Goal: Task Accomplishment & Management: Manage account settings

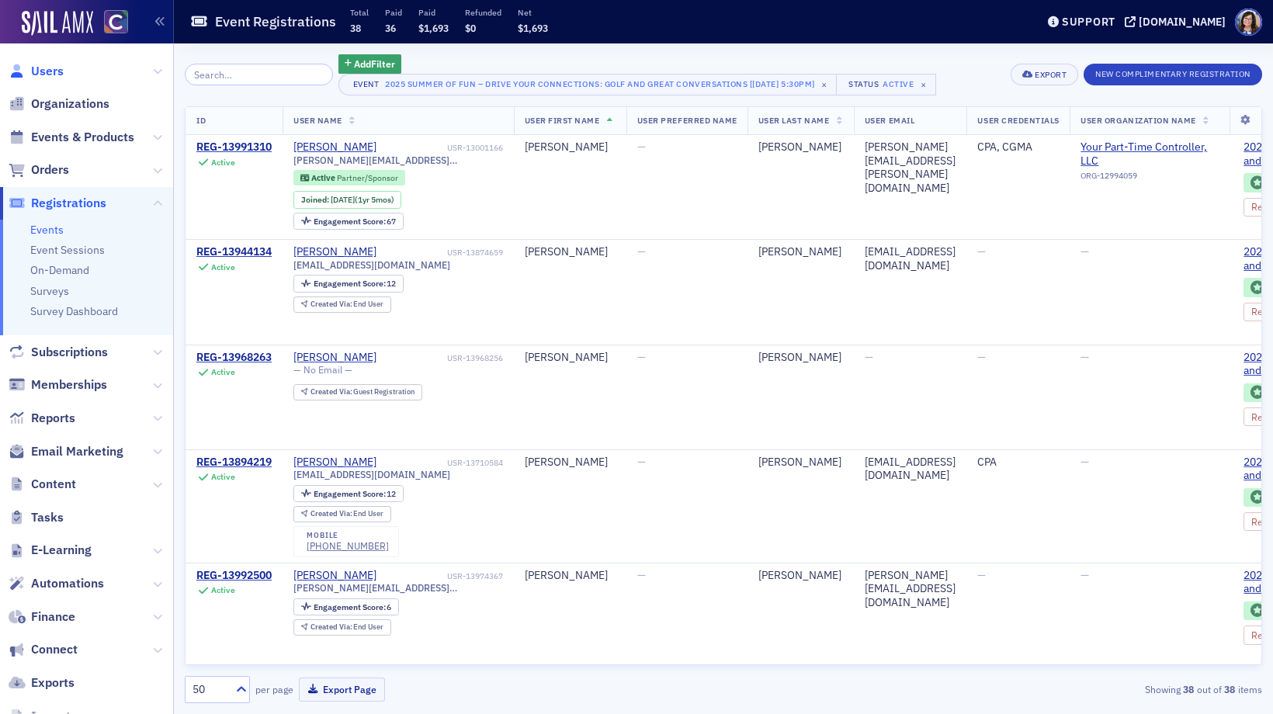
click at [42, 65] on span "Users" at bounding box center [47, 71] width 33 height 17
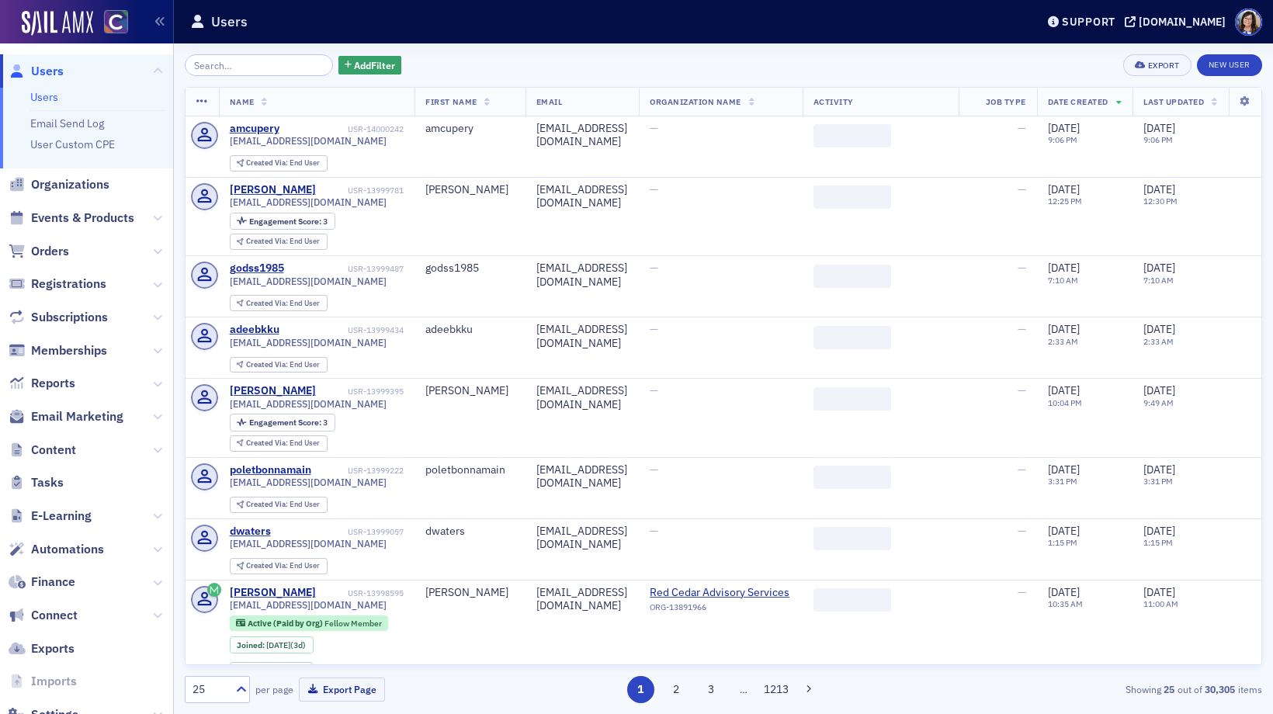
click at [252, 65] on input "search" at bounding box center [259, 65] width 148 height 22
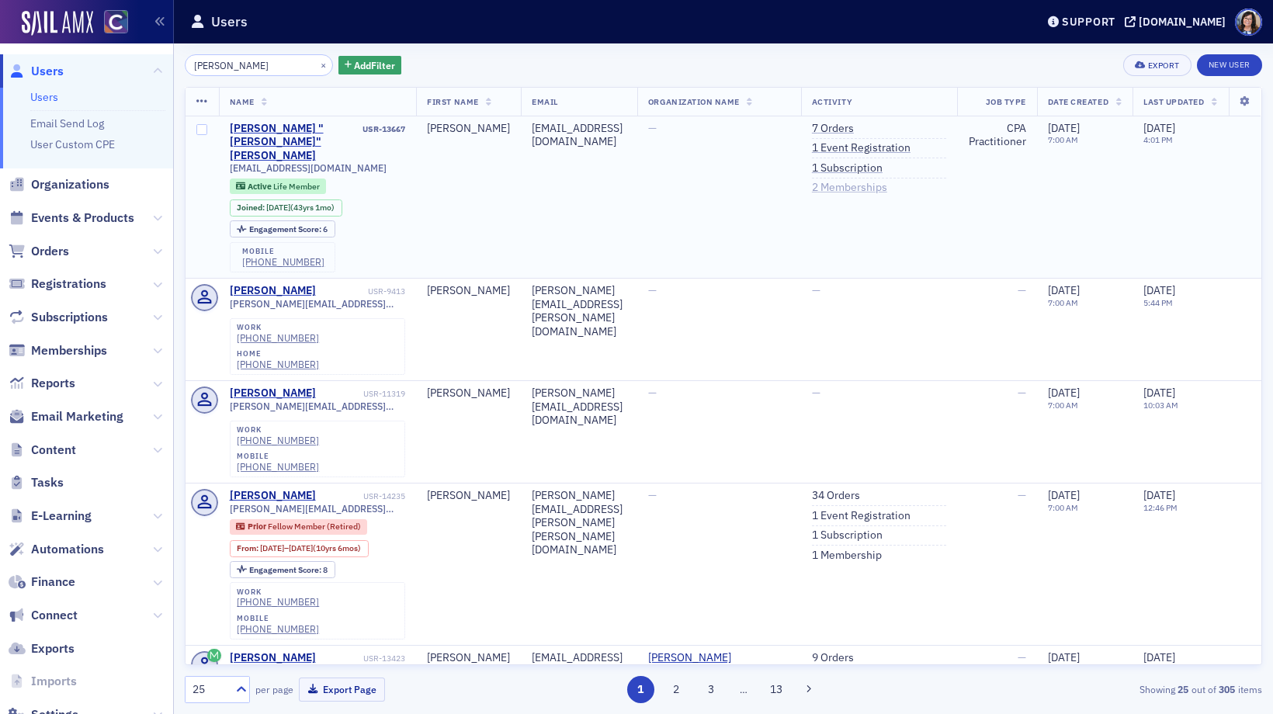
type input "Thomas Kundinger"
click at [887, 187] on link "2 Memberships" at bounding box center [849, 188] width 75 height 14
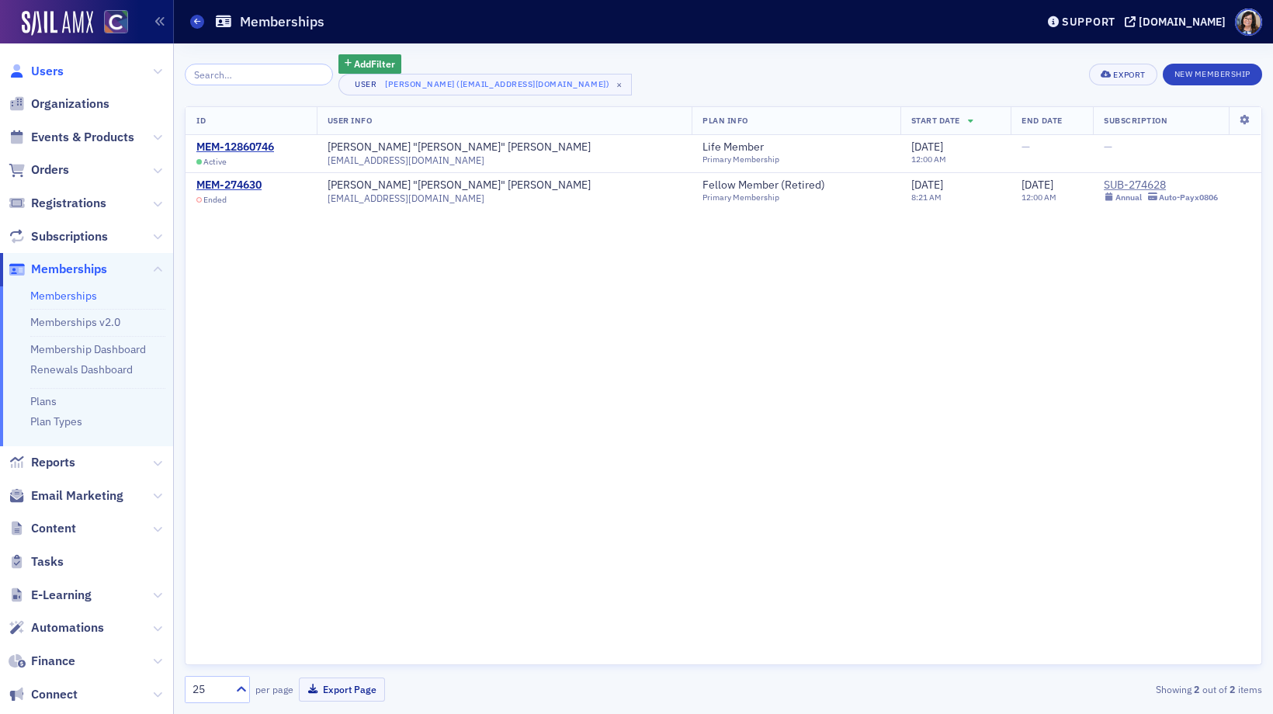
click at [37, 68] on span "Users" at bounding box center [47, 71] width 33 height 17
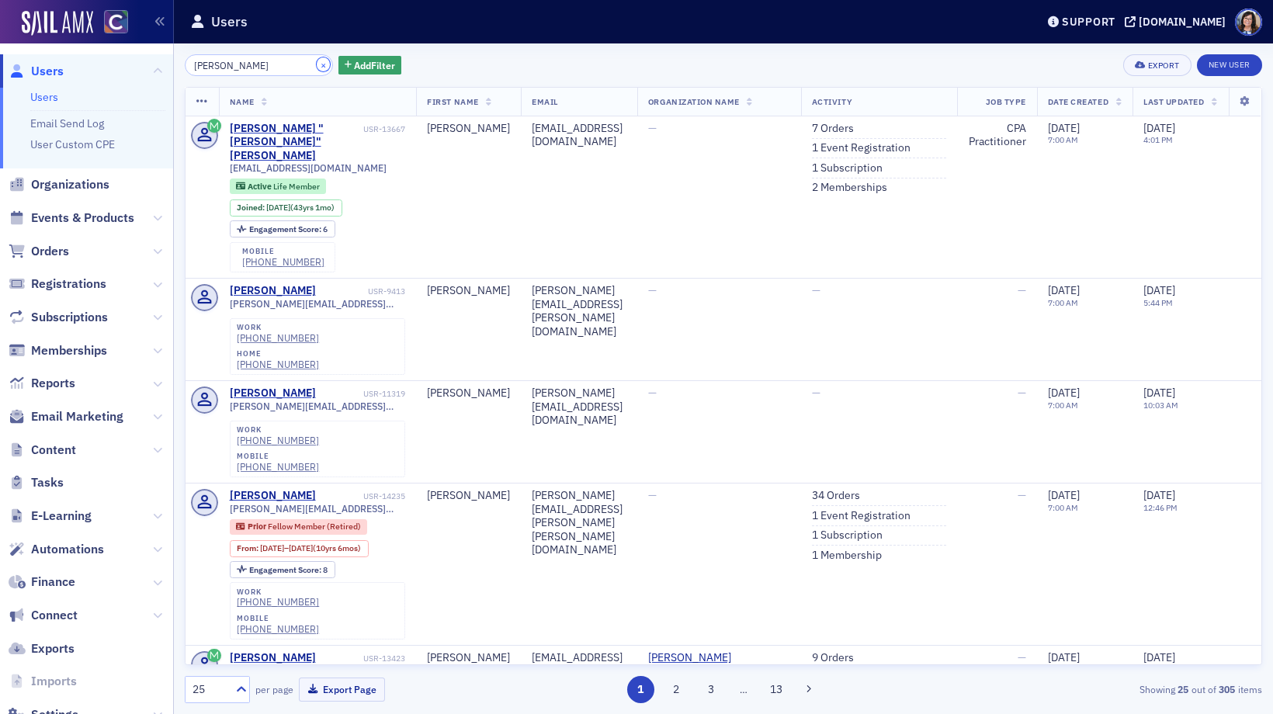
click at [317, 64] on button "×" at bounding box center [324, 64] width 14 height 14
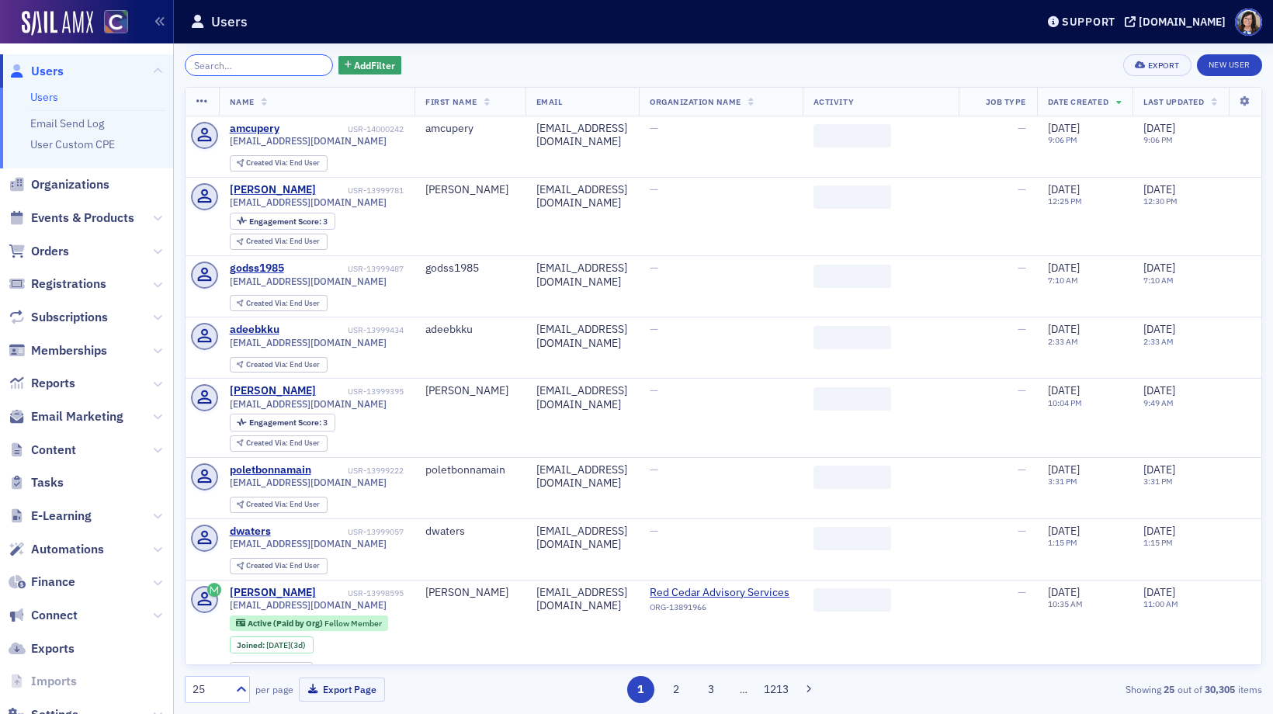
click at [293, 64] on input "search" at bounding box center [259, 65] width 148 height 22
paste input "Dixon"
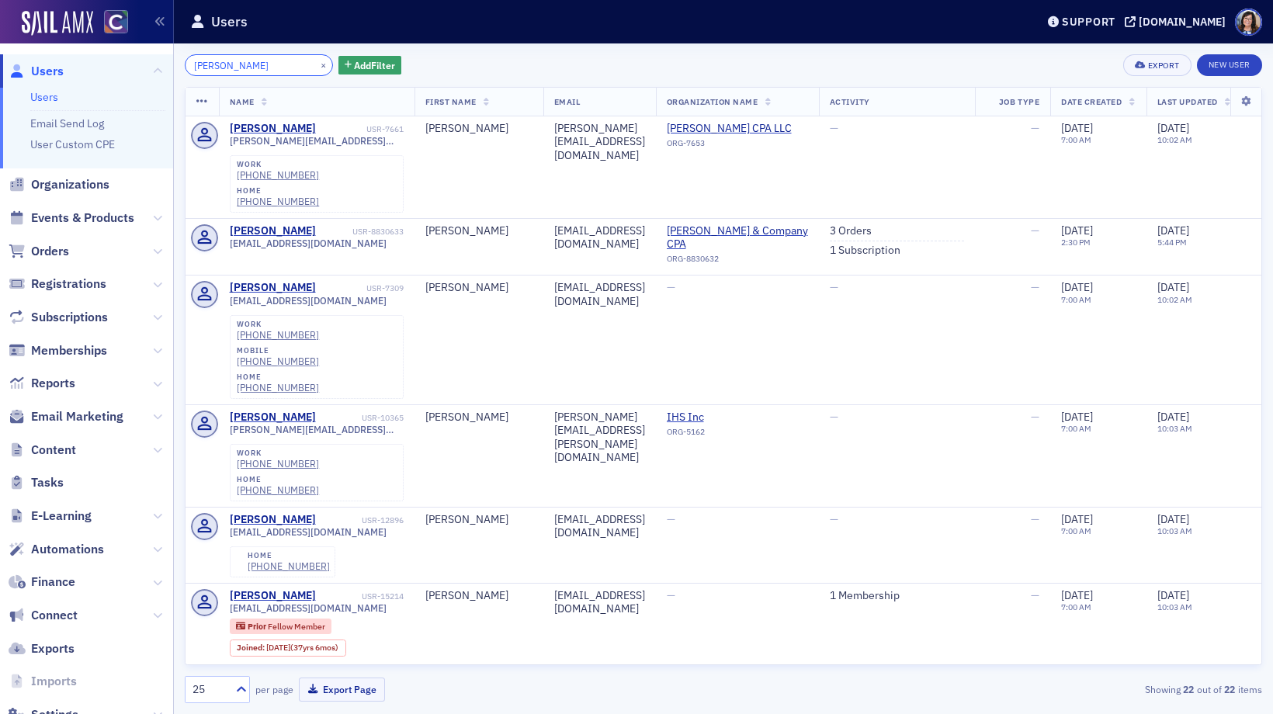
click at [196, 65] on input "Dixon" at bounding box center [259, 65] width 148 height 22
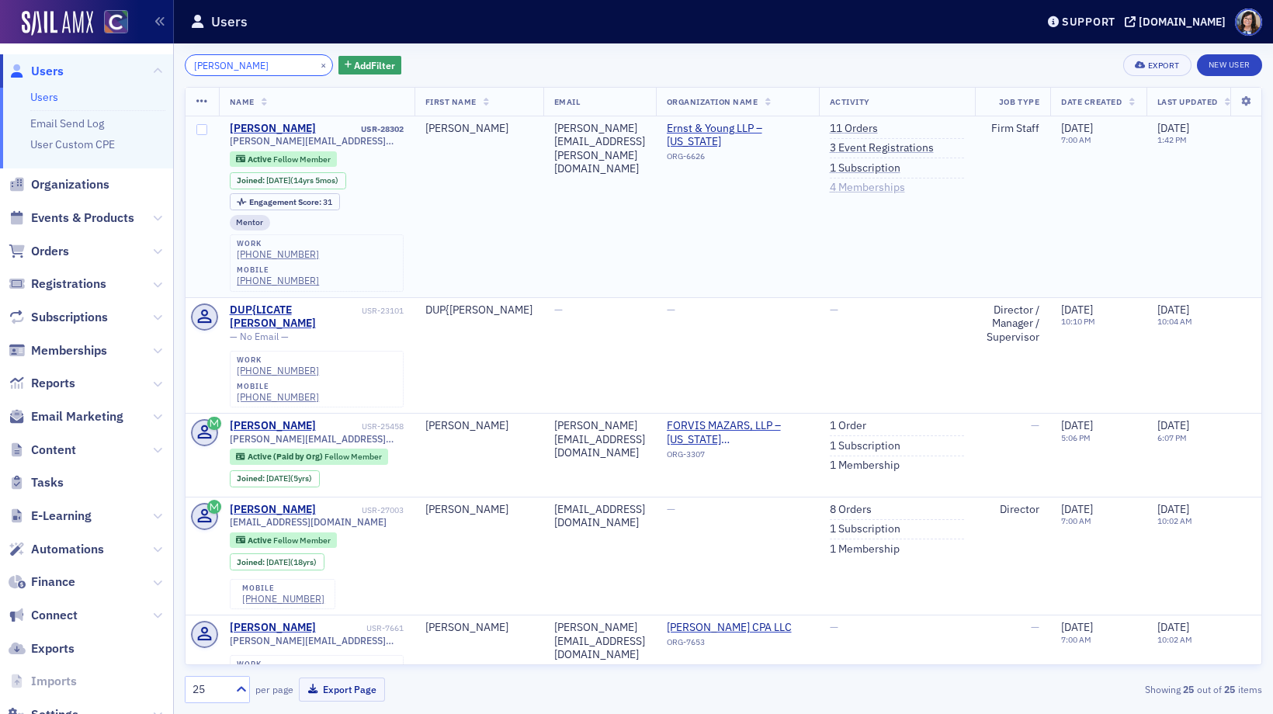
type input "audra Dixon"
click at [905, 188] on link "4 Memberships" at bounding box center [867, 188] width 75 height 14
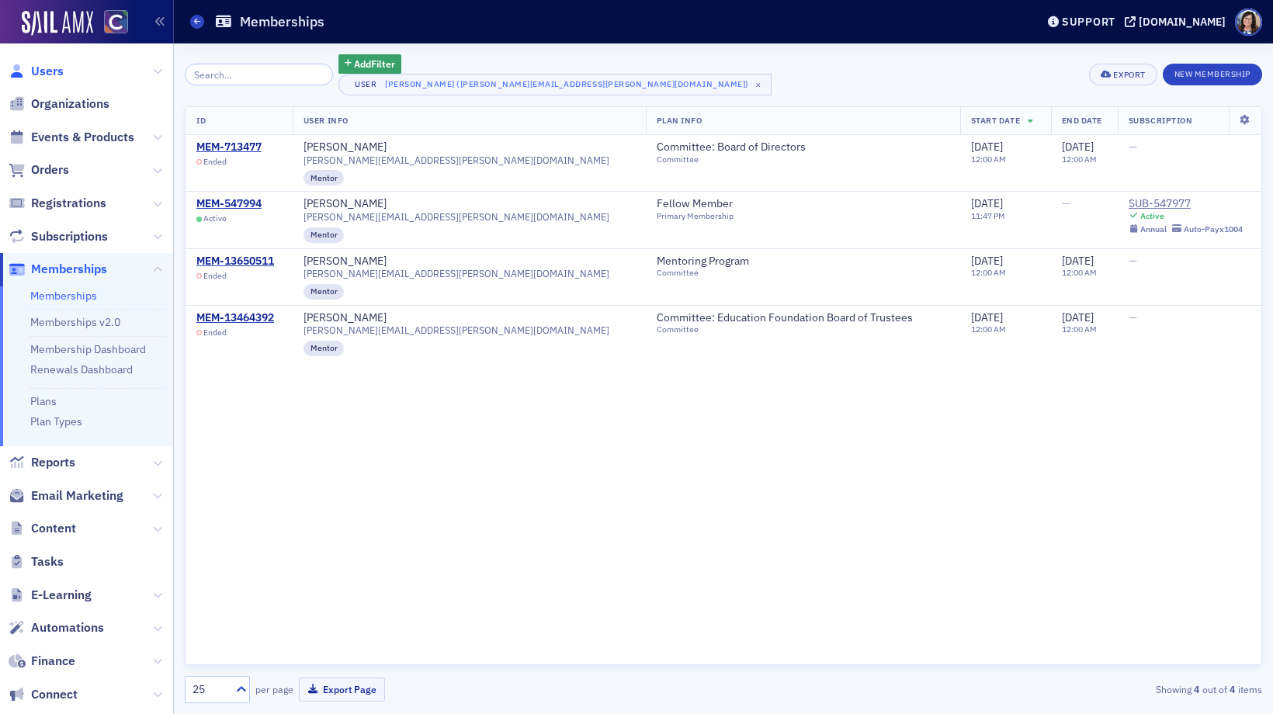
click at [43, 68] on span "Users" at bounding box center [47, 71] width 33 height 17
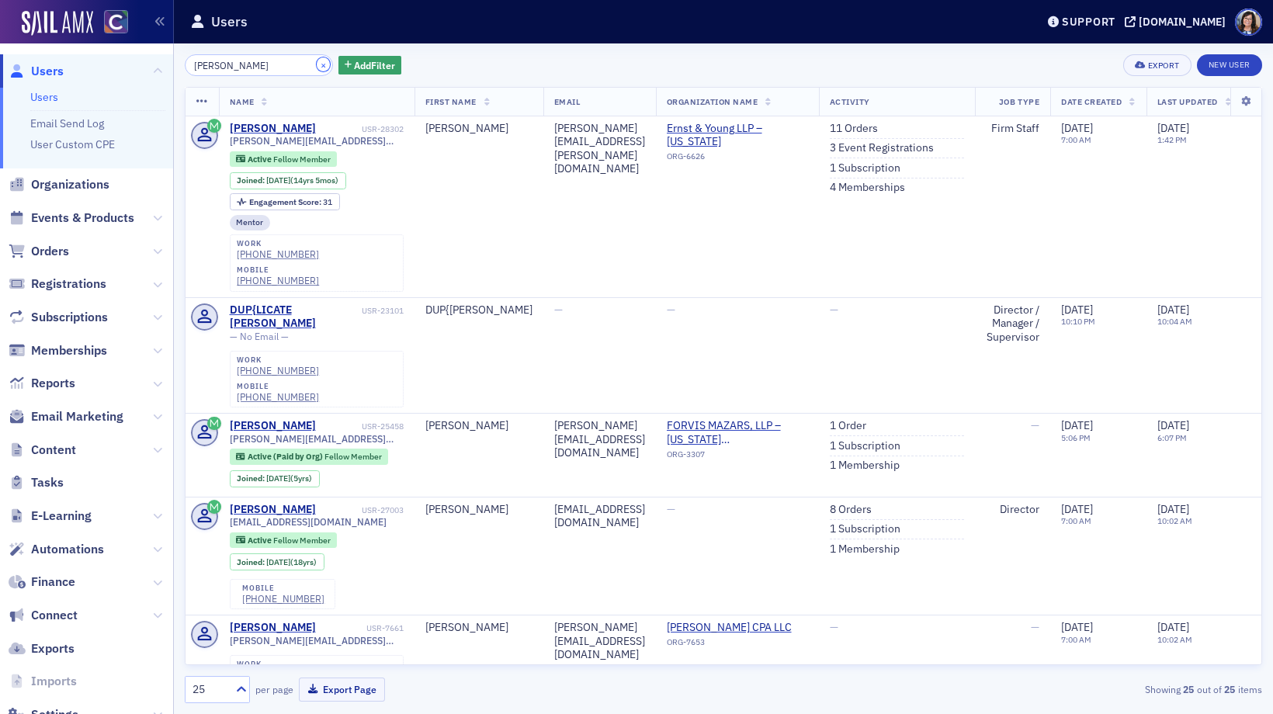
click at [317, 64] on button "×" at bounding box center [324, 64] width 14 height 14
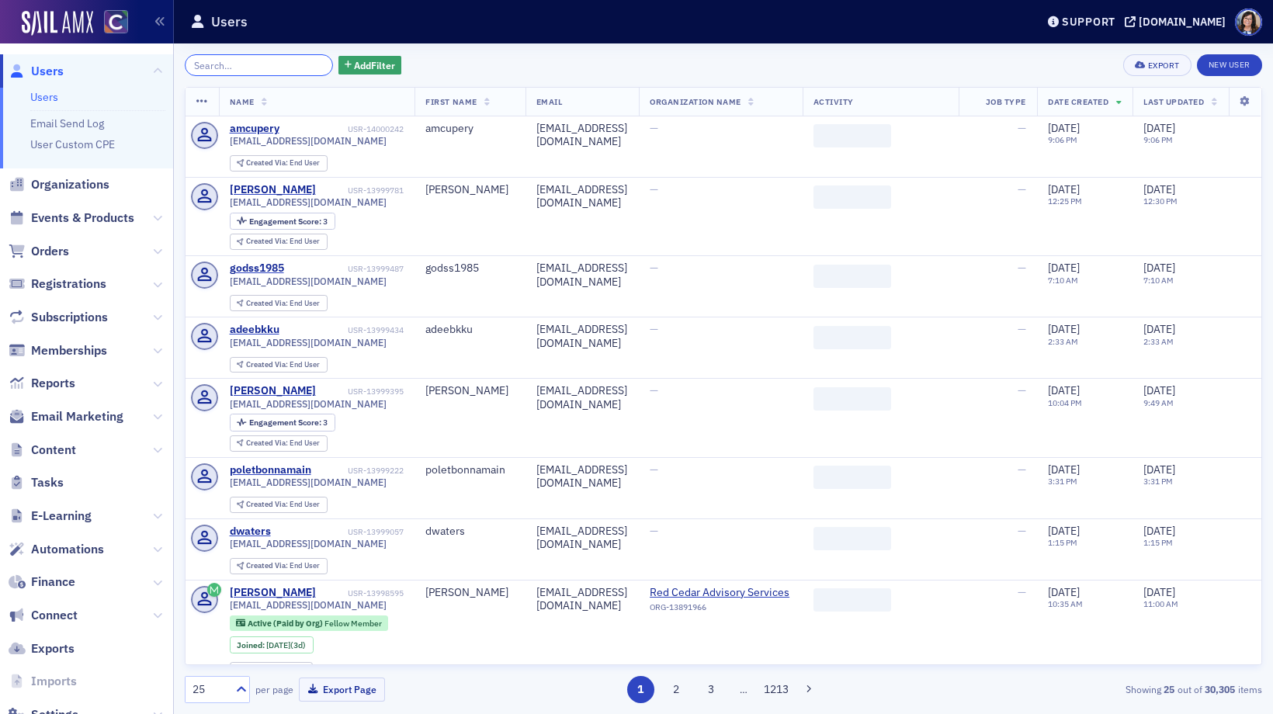
click at [296, 64] on input "search" at bounding box center [259, 65] width 148 height 22
paste input "Wenzinger"
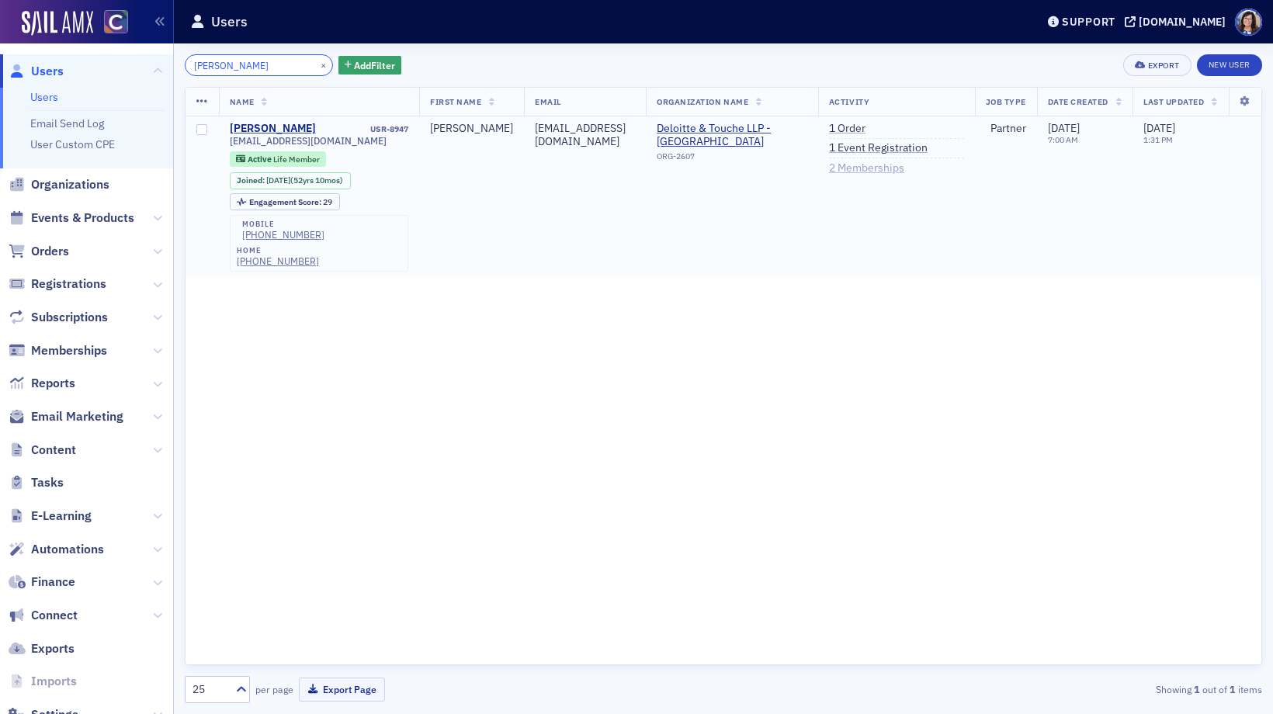
type input "Wenzinger"
click at [867, 171] on link "2 Memberships" at bounding box center [866, 168] width 75 height 14
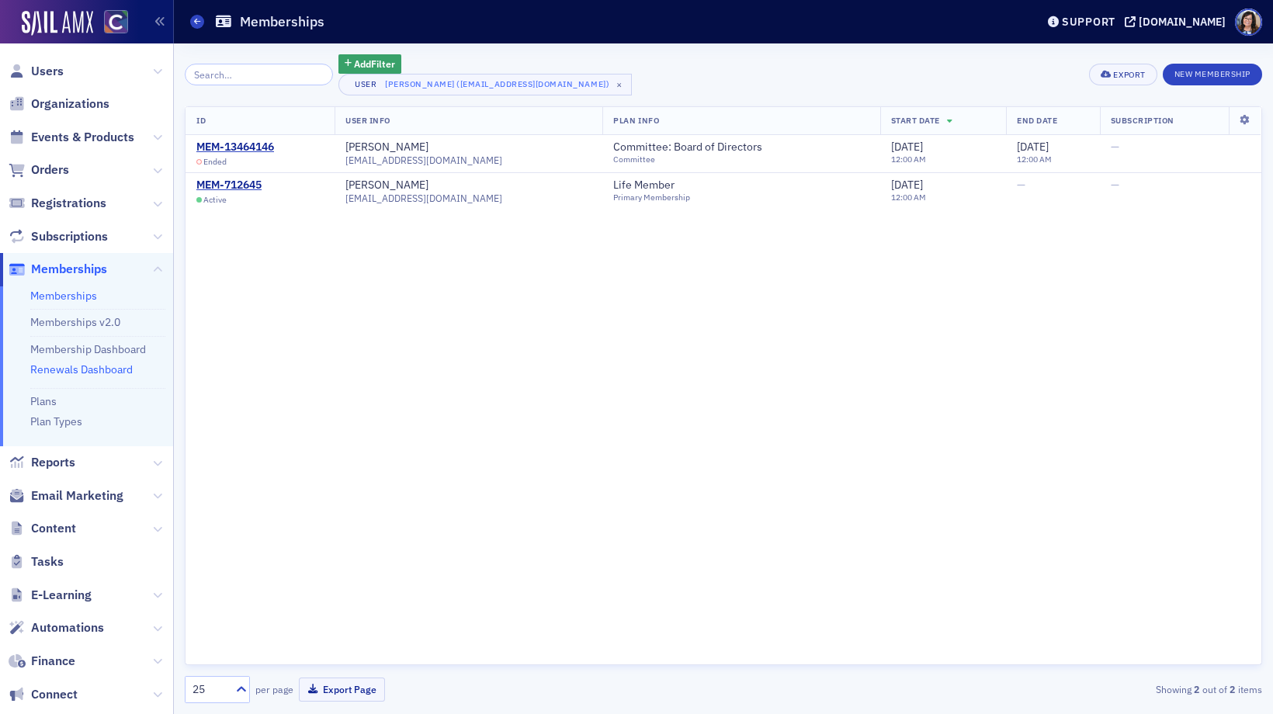
click at [104, 368] on link "Renewals Dashboard" at bounding box center [81, 370] width 102 height 14
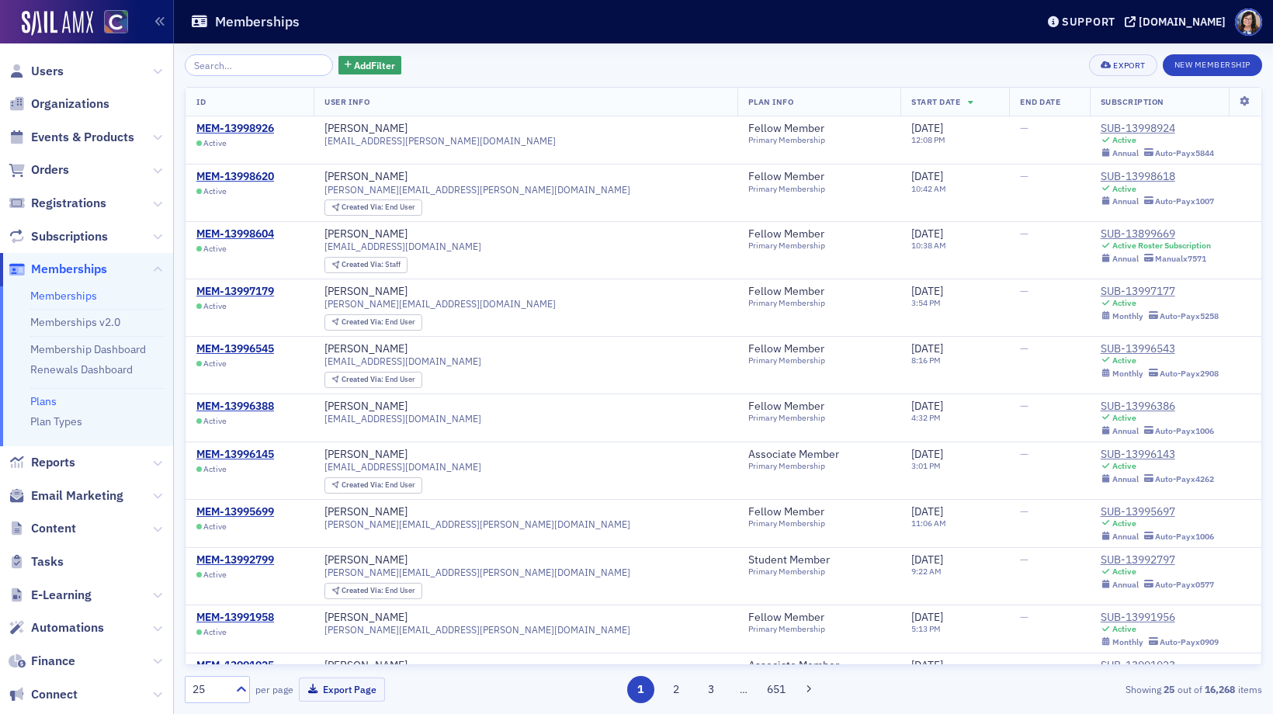
click at [47, 398] on link "Plans" at bounding box center [43, 401] width 26 height 14
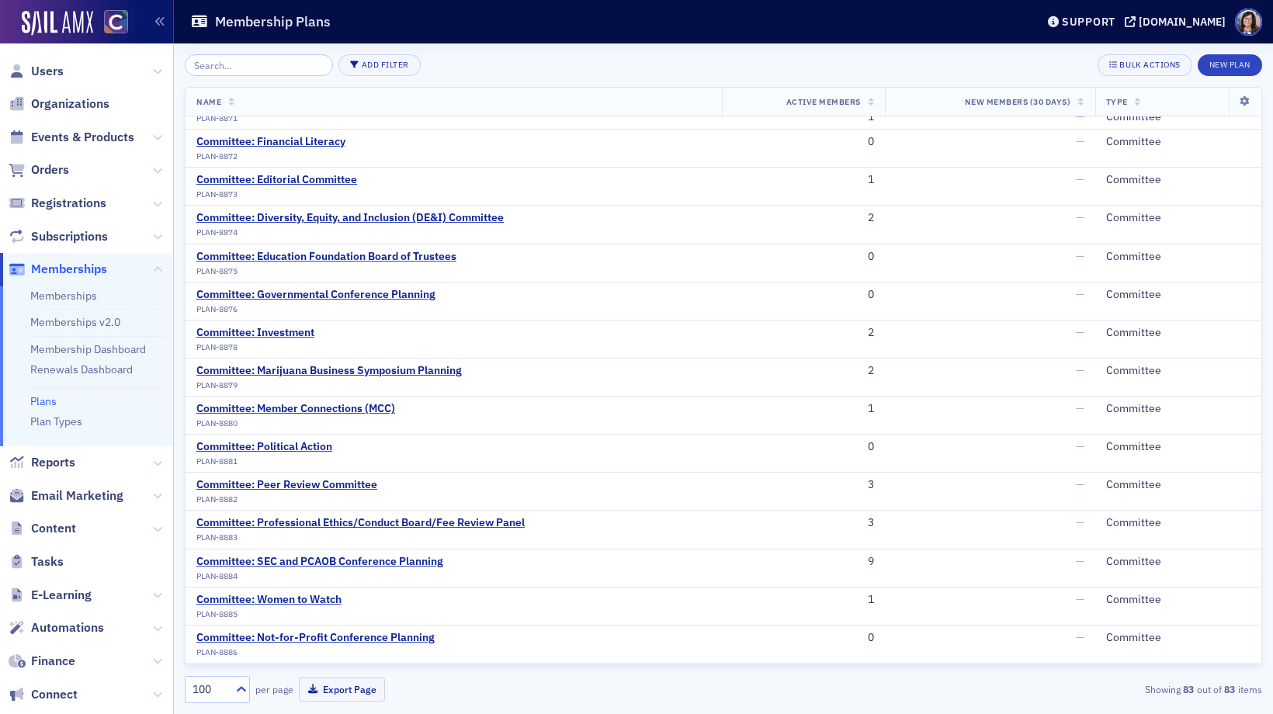
scroll to position [1019, 0]
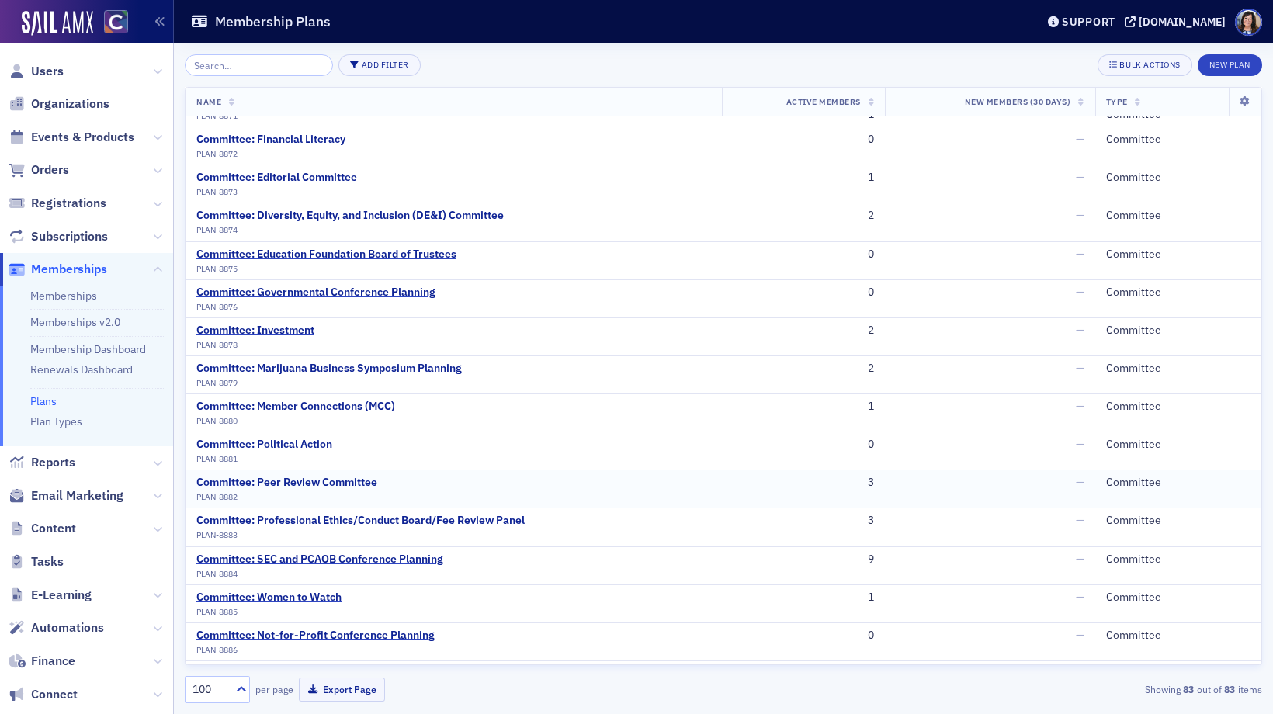
click at [358, 485] on div "Committee: Peer Review Committee" at bounding box center [286, 483] width 181 height 14
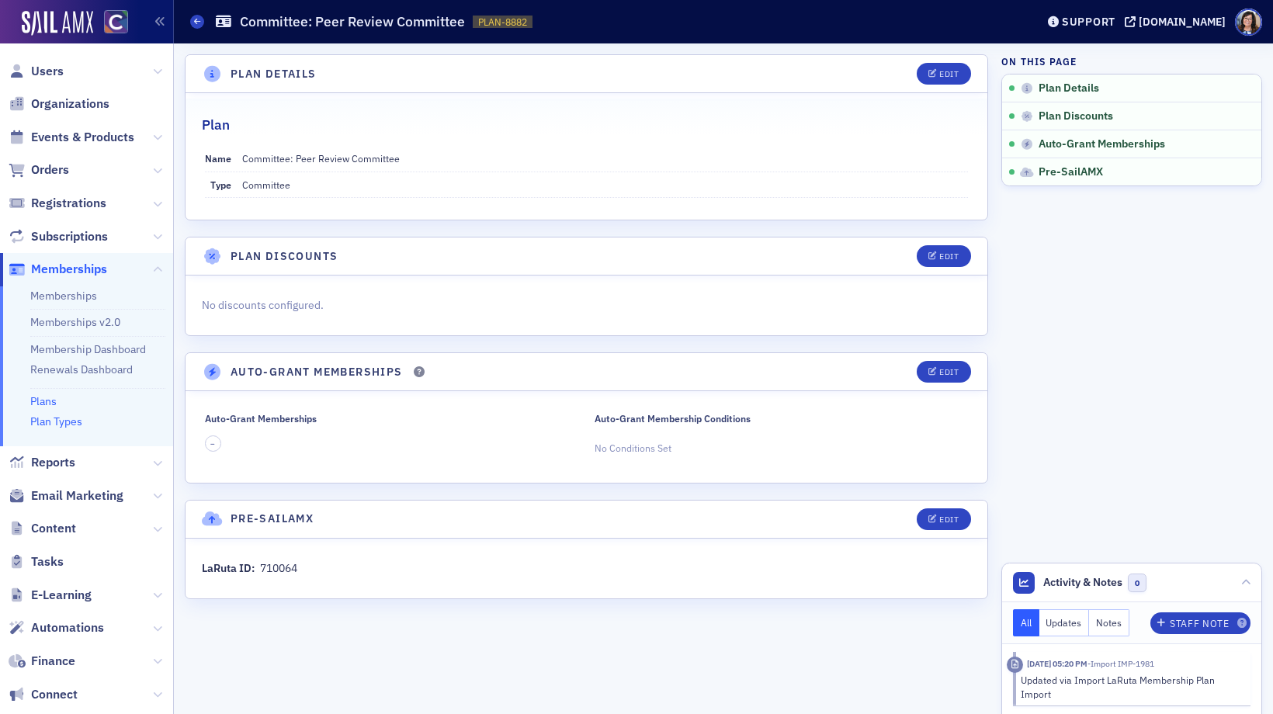
click at [63, 424] on link "Plan Types" at bounding box center [56, 422] width 52 height 14
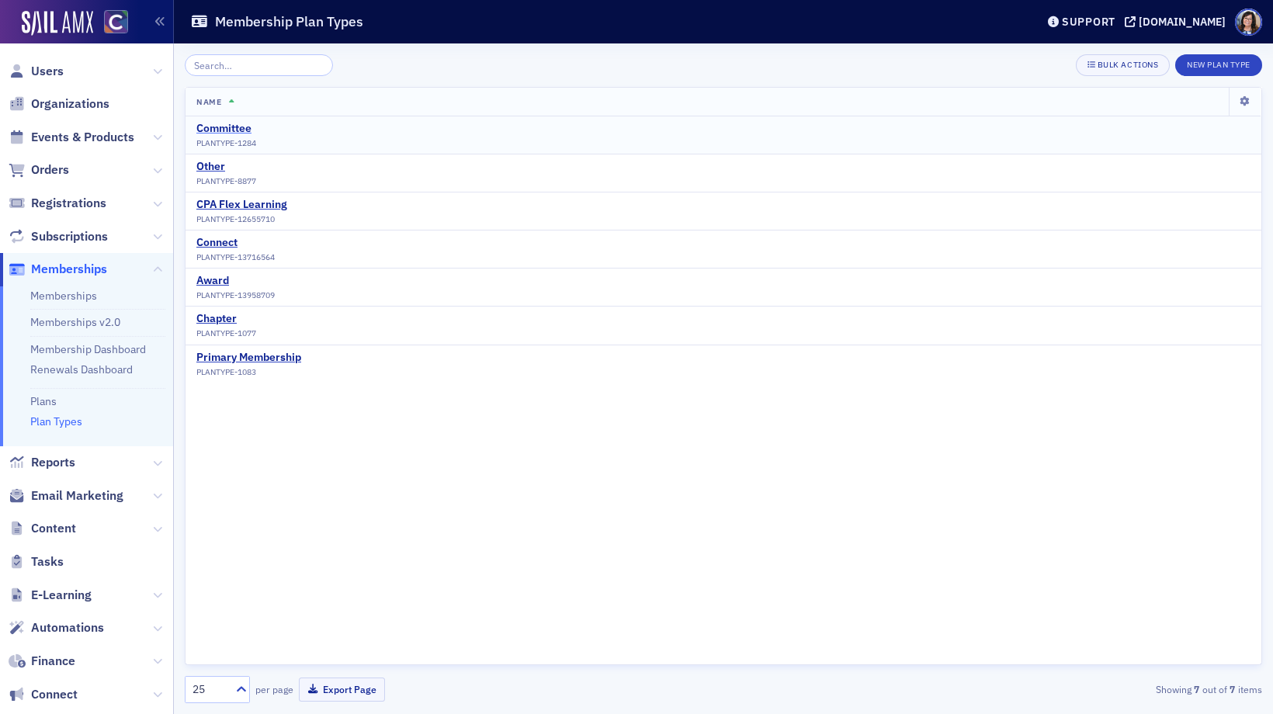
click at [237, 130] on div "Committee" at bounding box center [226, 129] width 60 height 14
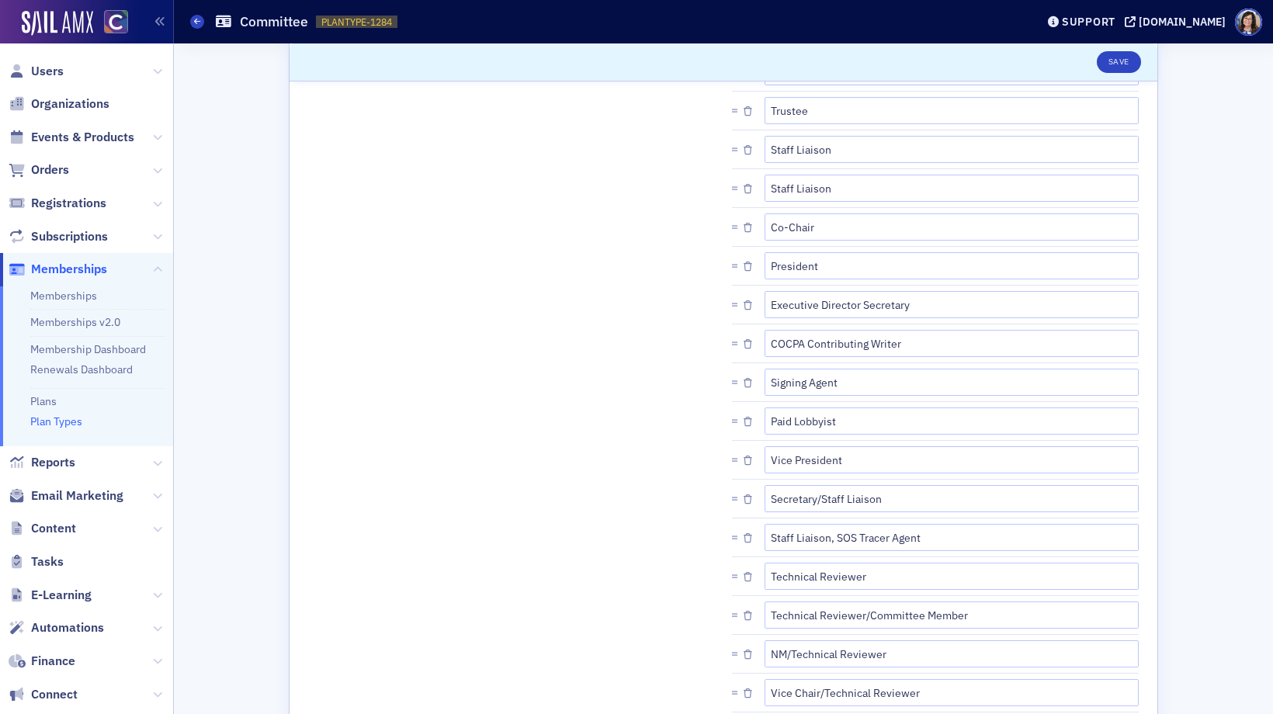
scroll to position [668, 0]
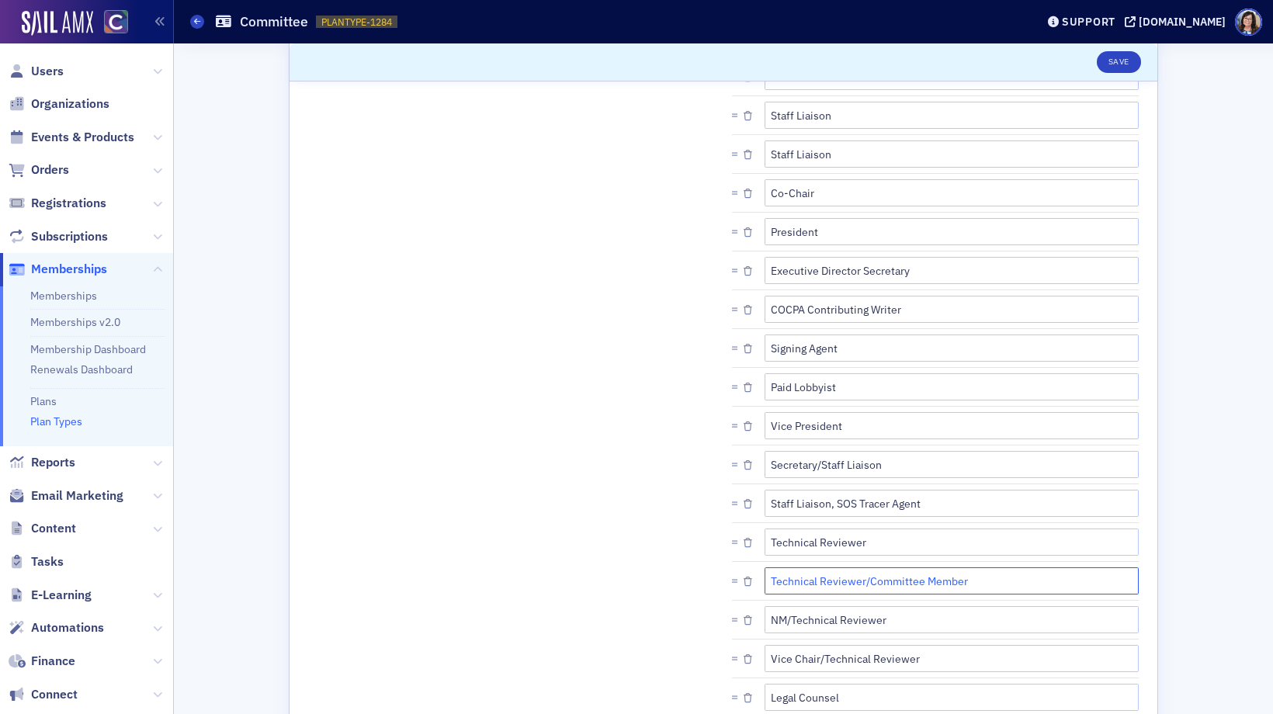
click at [824, 585] on input "Technical Reviewer/Committee Member" at bounding box center [952, 581] width 374 height 27
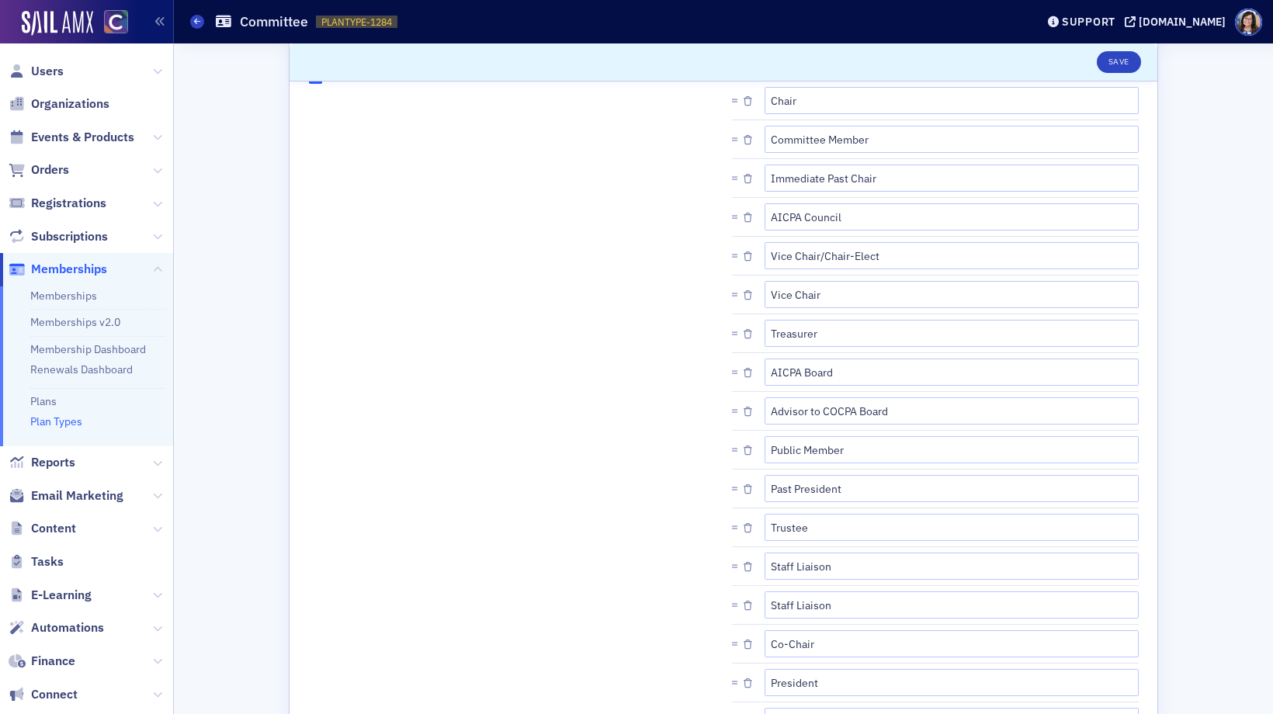
scroll to position [211, 0]
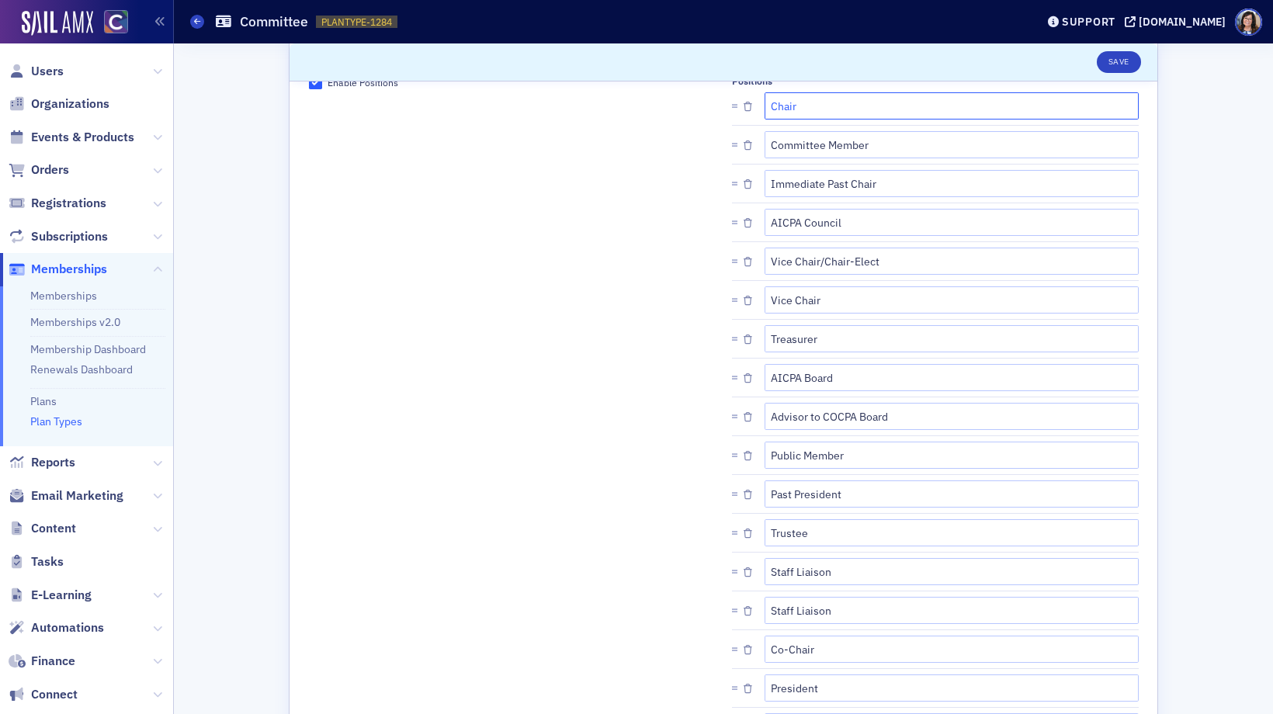
click at [877, 110] on input "Chair" at bounding box center [952, 105] width 374 height 27
click at [852, 189] on input "Immediate Past Chair" at bounding box center [952, 183] width 374 height 27
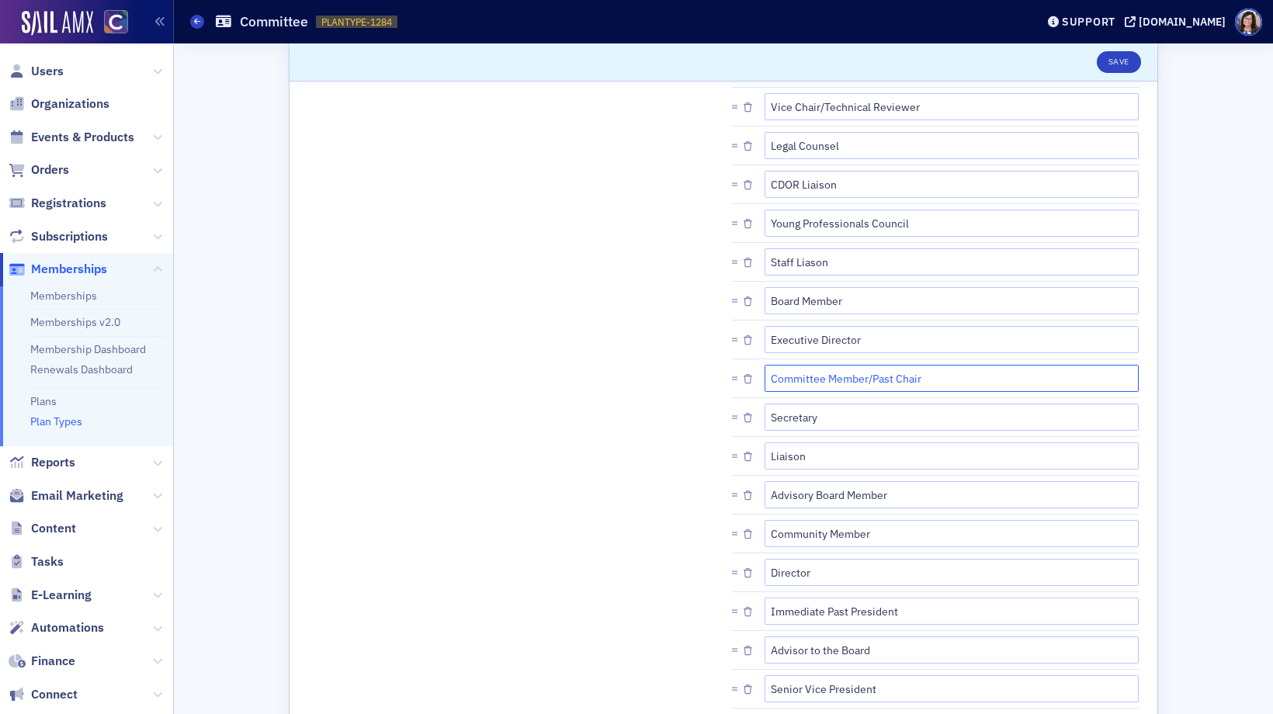
click at [787, 377] on input "Committee Member/Past Chair" at bounding box center [952, 378] width 374 height 27
click at [47, 399] on link "Plans" at bounding box center [43, 401] width 26 height 14
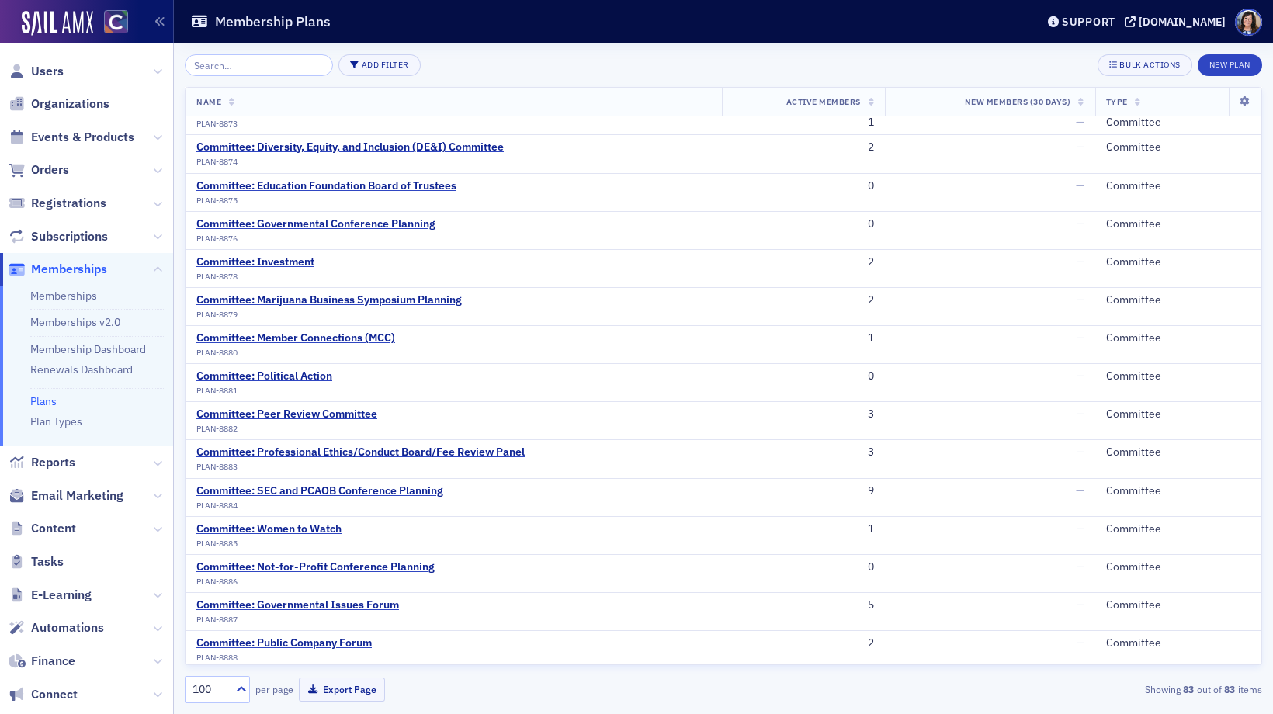
scroll to position [2616, 0]
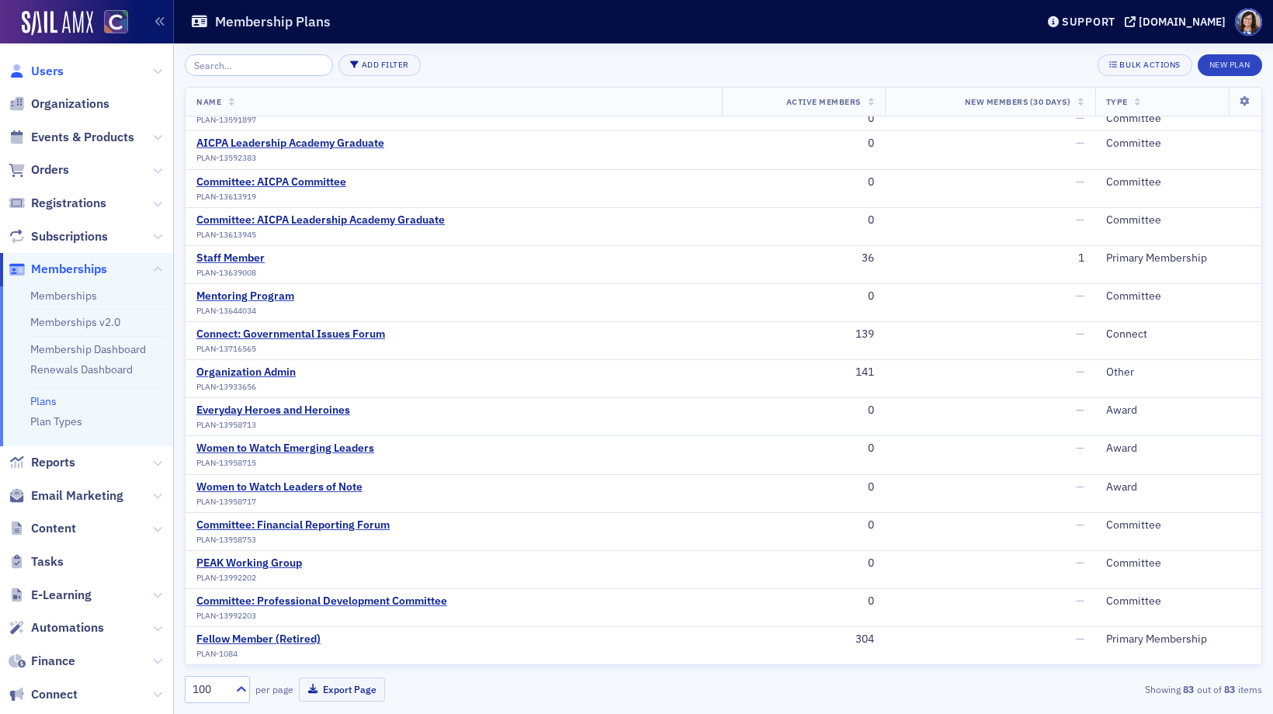
click at [55, 73] on span "Users" at bounding box center [47, 71] width 33 height 17
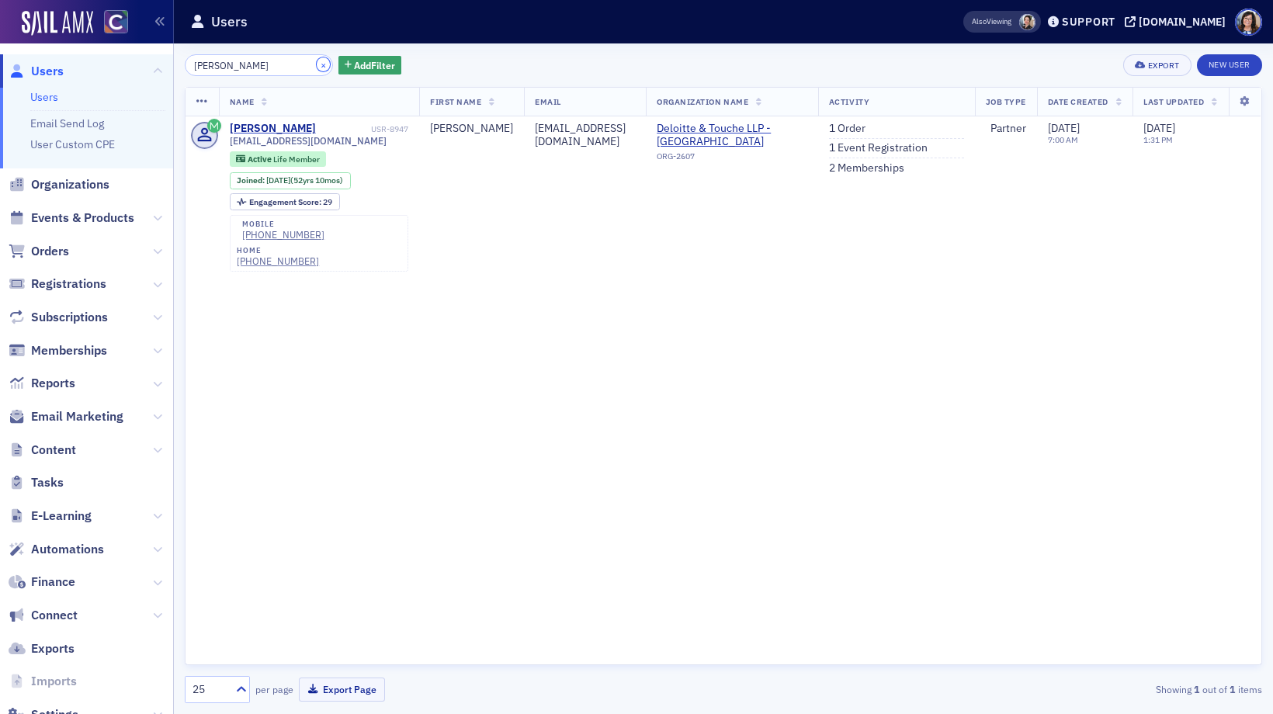
click at [317, 63] on button "×" at bounding box center [324, 64] width 14 height 14
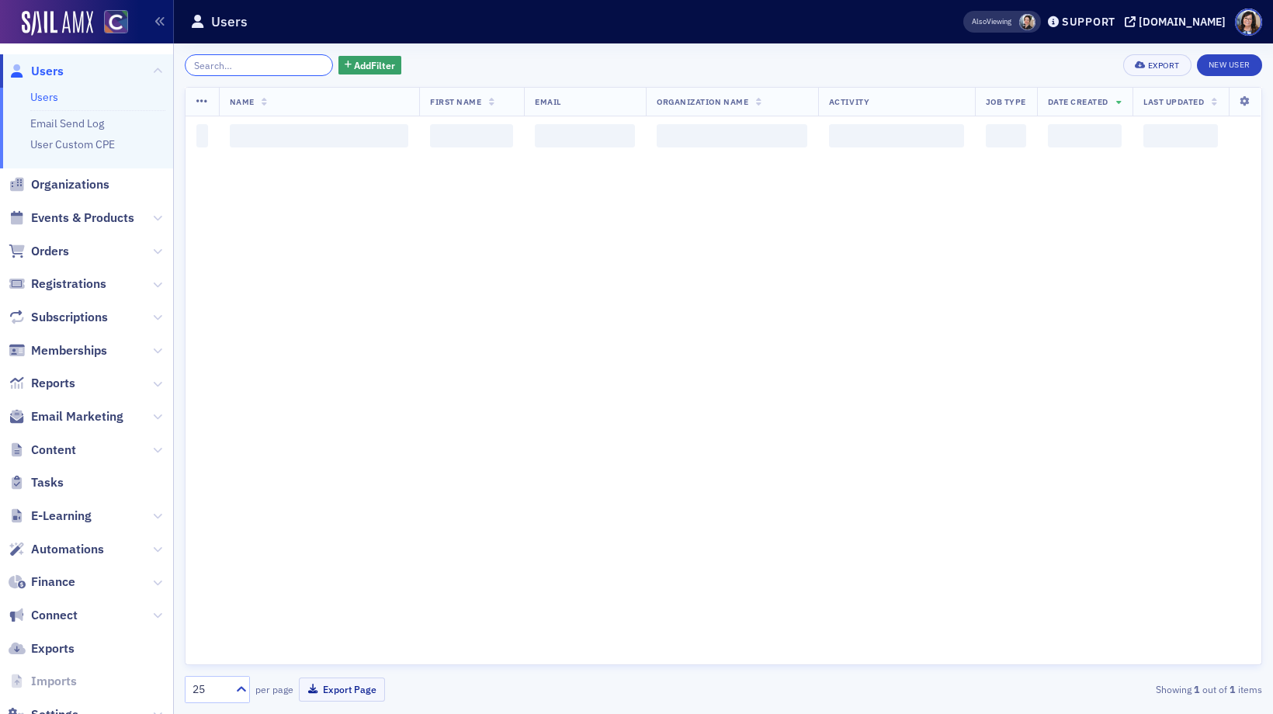
click at [293, 63] on input "search" at bounding box center [259, 65] width 148 height 22
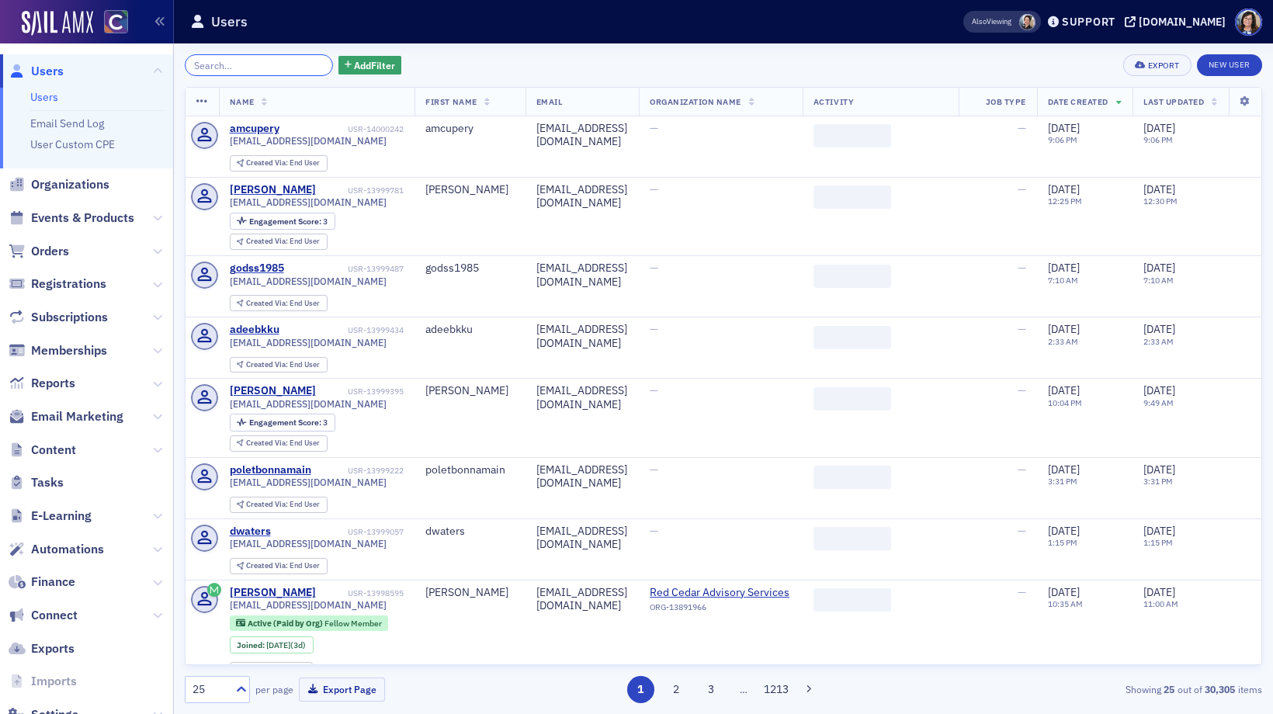
paste input "ron@whipplewoodcpas.com"
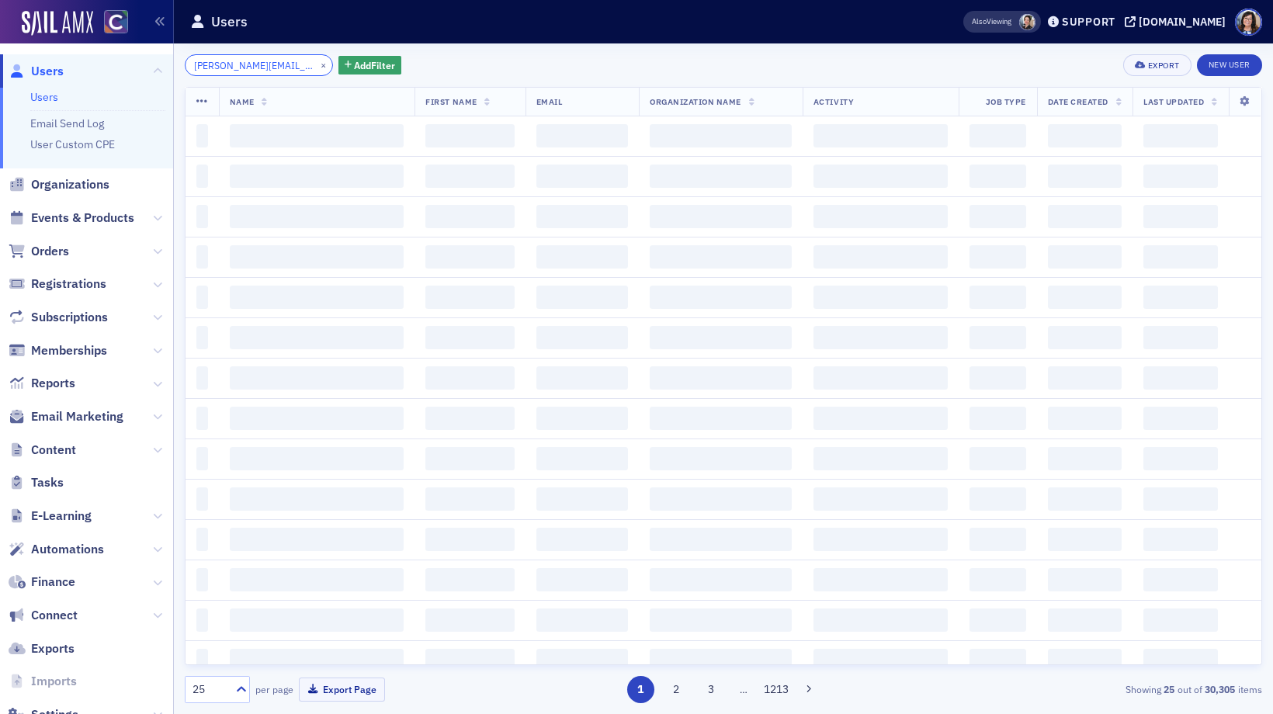
scroll to position [0, 19]
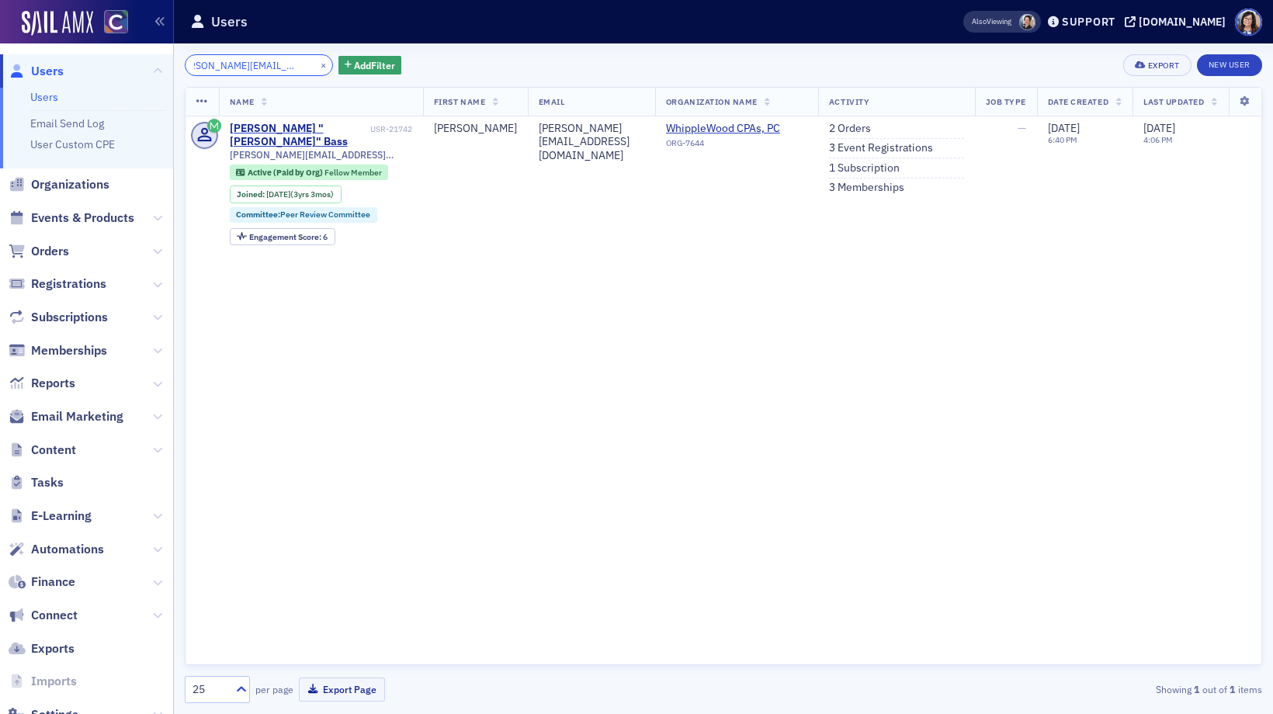
type input "ron@whipplewoodcpas.com"
click at [317, 65] on button "×" at bounding box center [324, 64] width 14 height 14
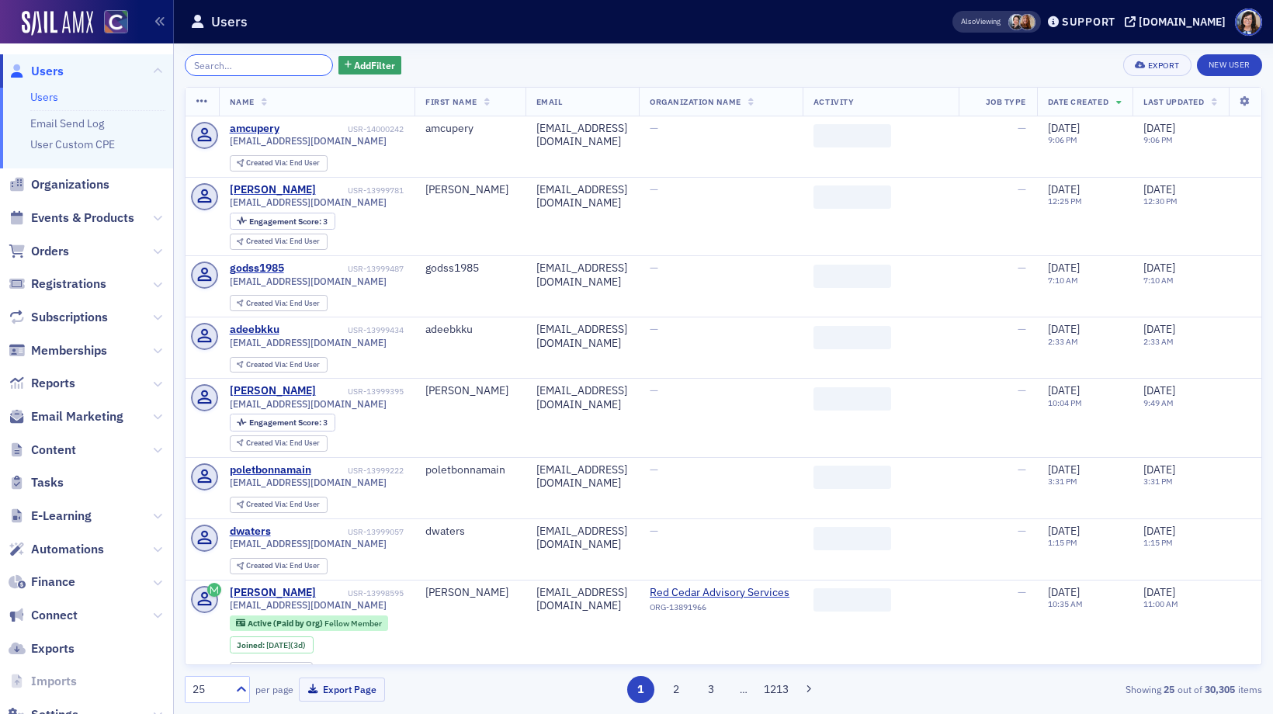
click at [291, 65] on input "search" at bounding box center [259, 65] width 148 height 22
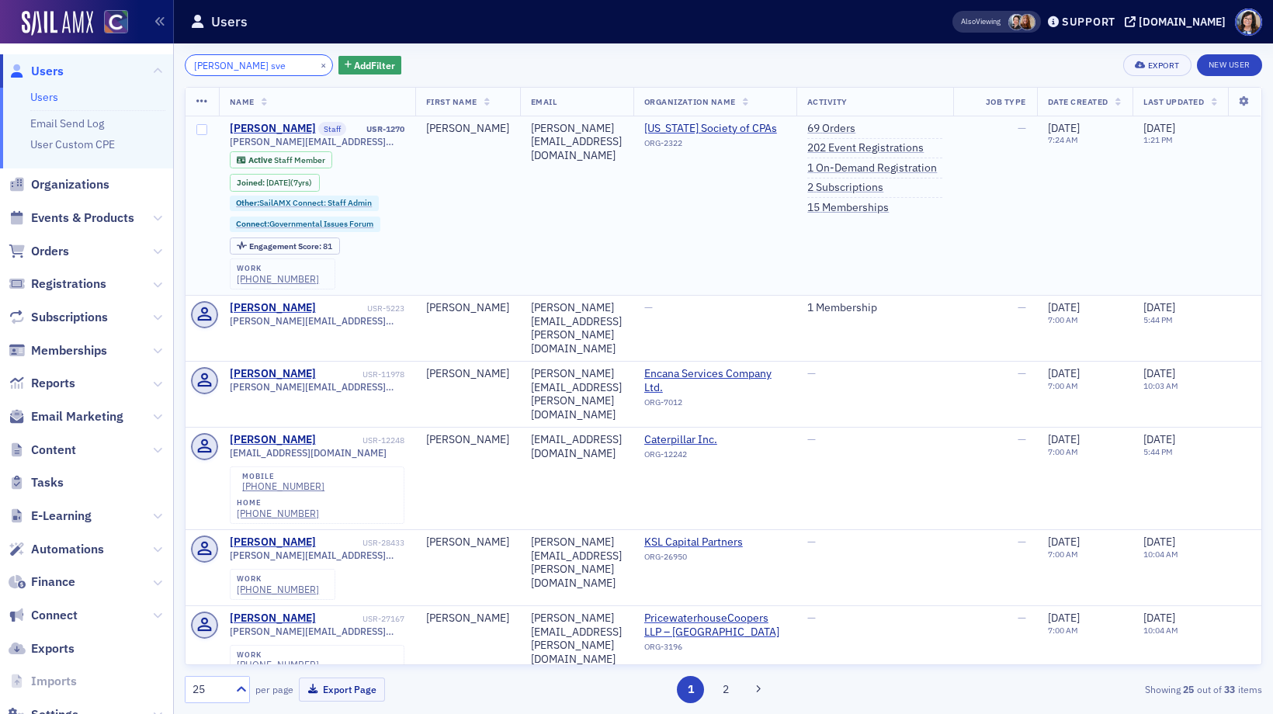
type input "stacy sve"
click at [407, 200] on td "Stacy Svendsen Staff USR-1270 stacy@cocpa.org Active Staff Member Joined : 7/24…" at bounding box center [317, 205] width 196 height 179
drag, startPoint x: 408, startPoint y: 130, endPoint x: 363, endPoint y: 130, distance: 45.0
click at [363, 130] on td "Stacy Svendsen Staff USR-1270 stacy@cocpa.org Active Staff Member Joined : 7/24…" at bounding box center [317, 205] width 196 height 179
copy div "USR-1270"
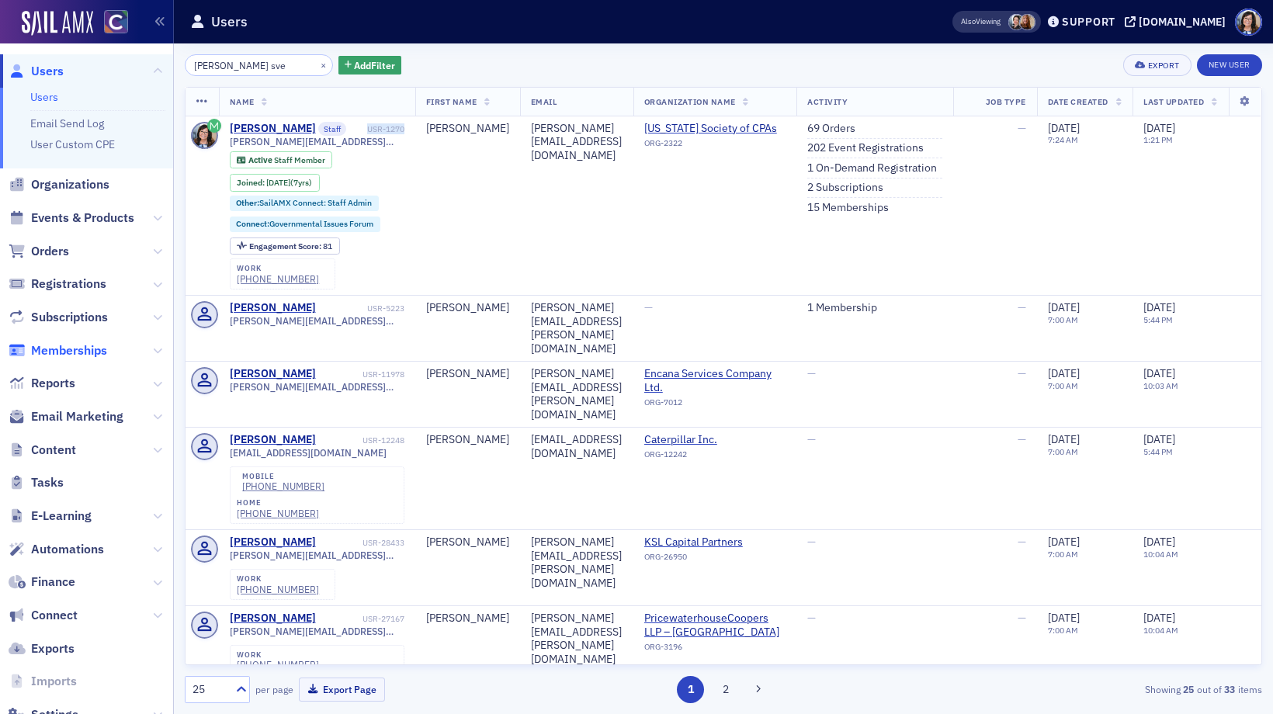
click at [58, 350] on span "Memberships" at bounding box center [69, 350] width 76 height 17
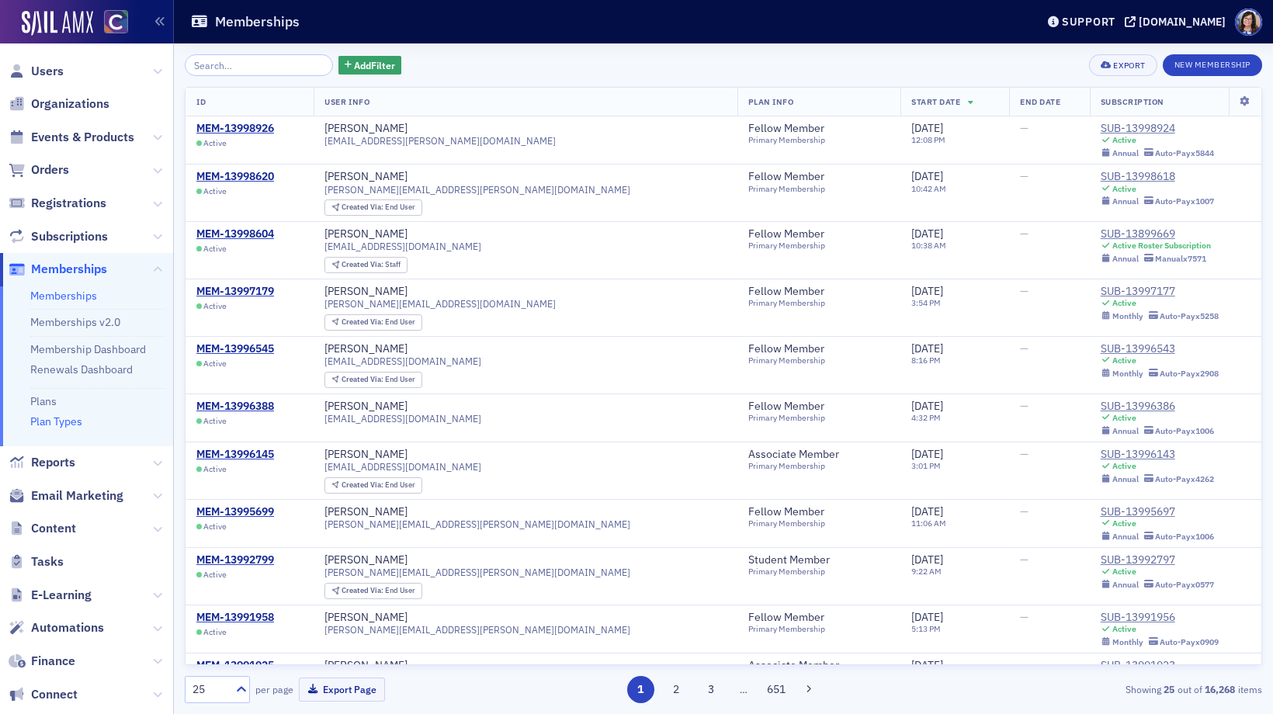
click at [52, 422] on link "Plan Types" at bounding box center [56, 422] width 52 height 14
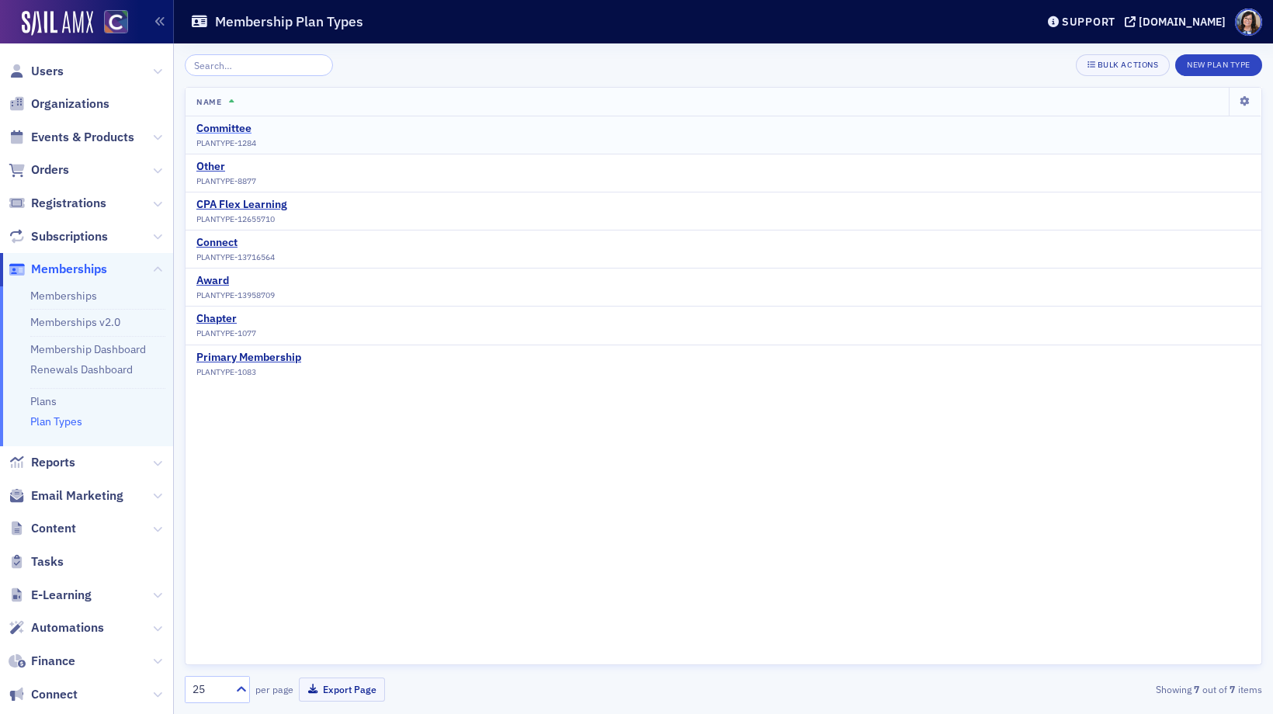
click at [238, 130] on div "Committee" at bounding box center [226, 129] width 60 height 14
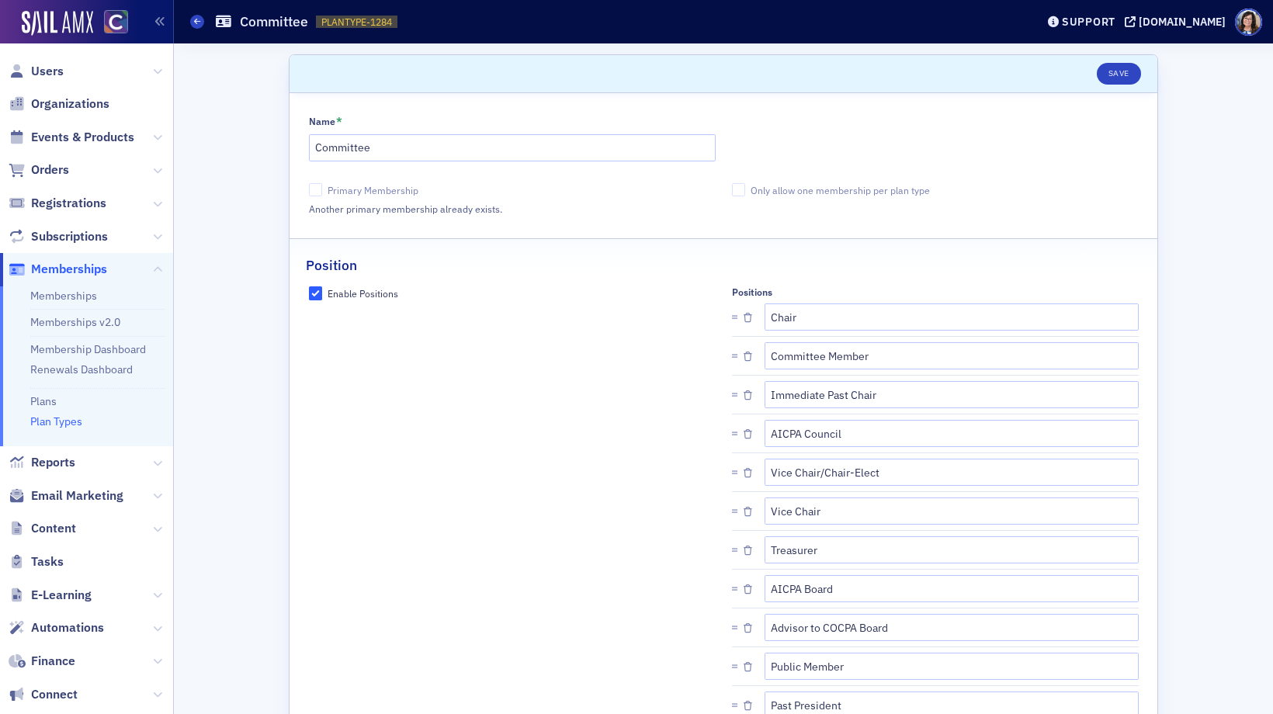
scroll to position [637, 0]
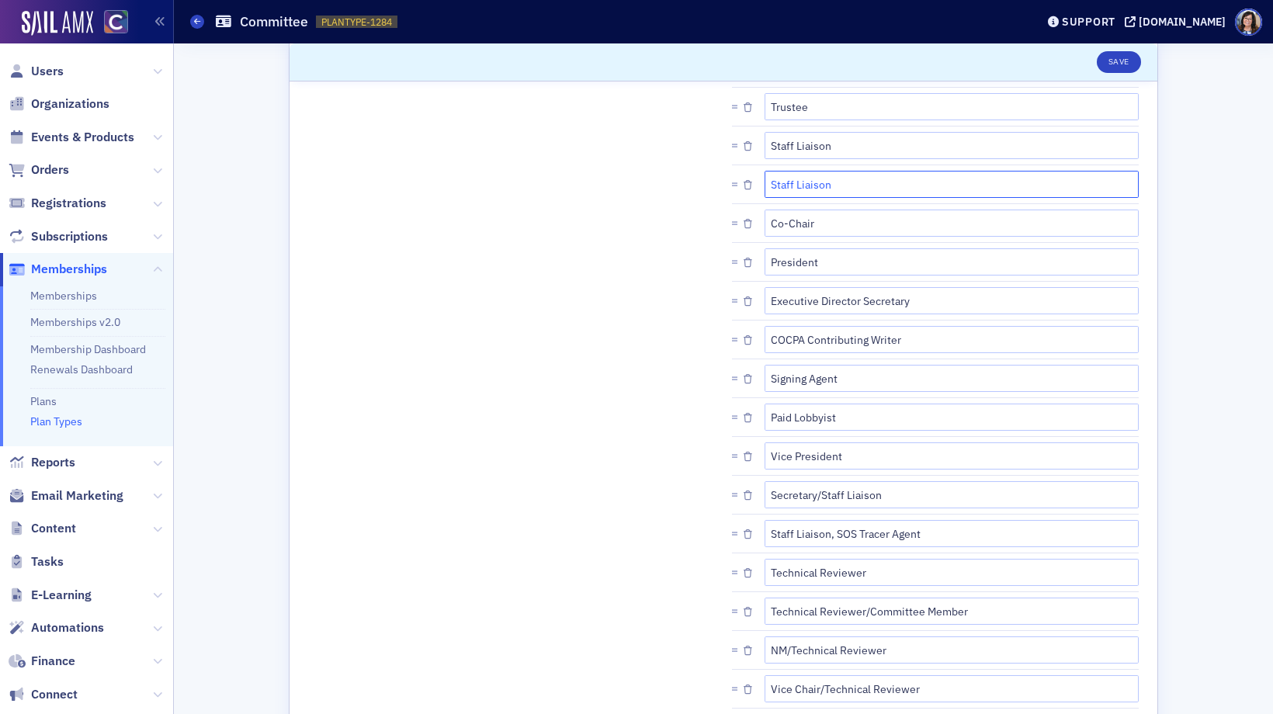
click at [808, 186] on input "Staff Liaison" at bounding box center [952, 184] width 374 height 27
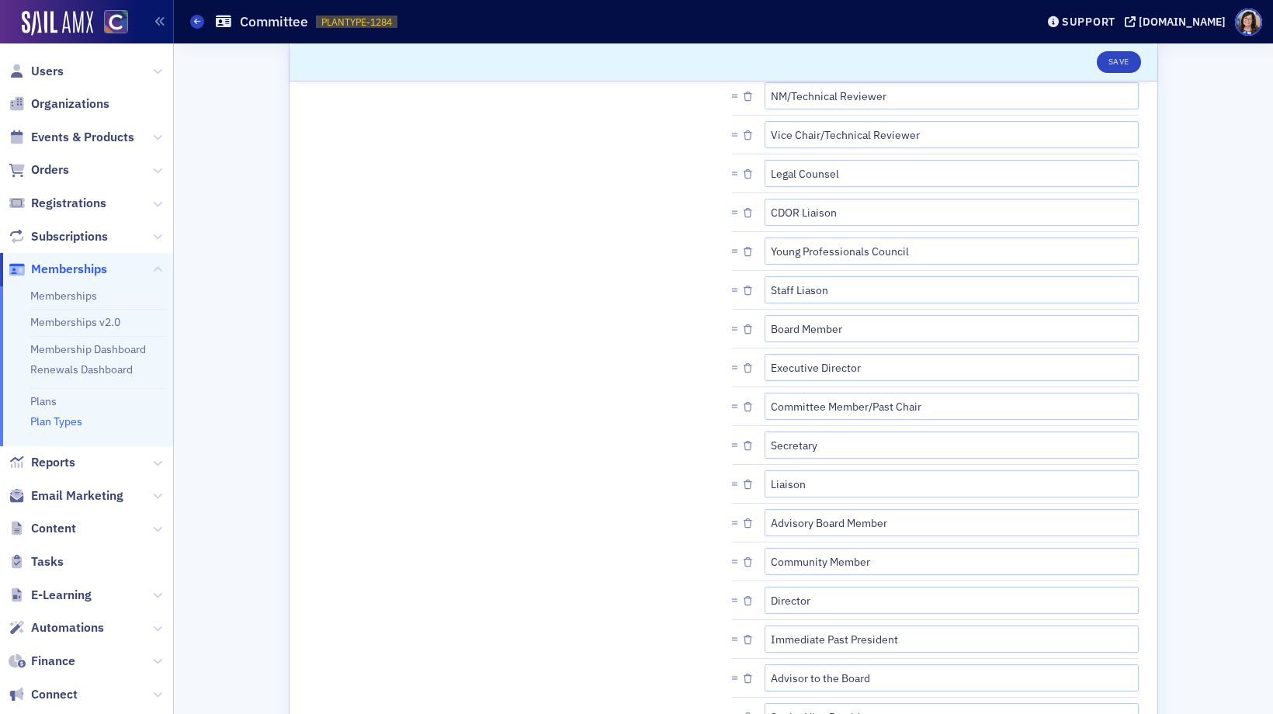
scroll to position [1828, 0]
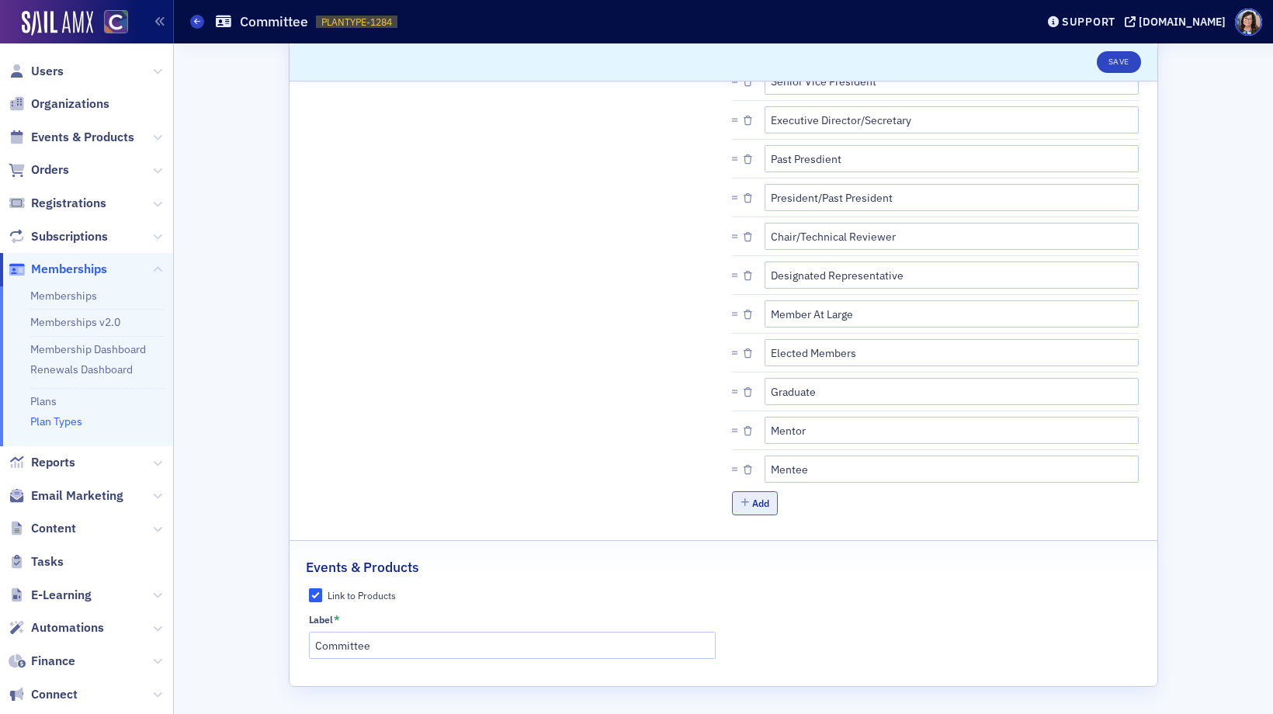
click at [767, 505] on button "Add" at bounding box center [755, 503] width 47 height 24
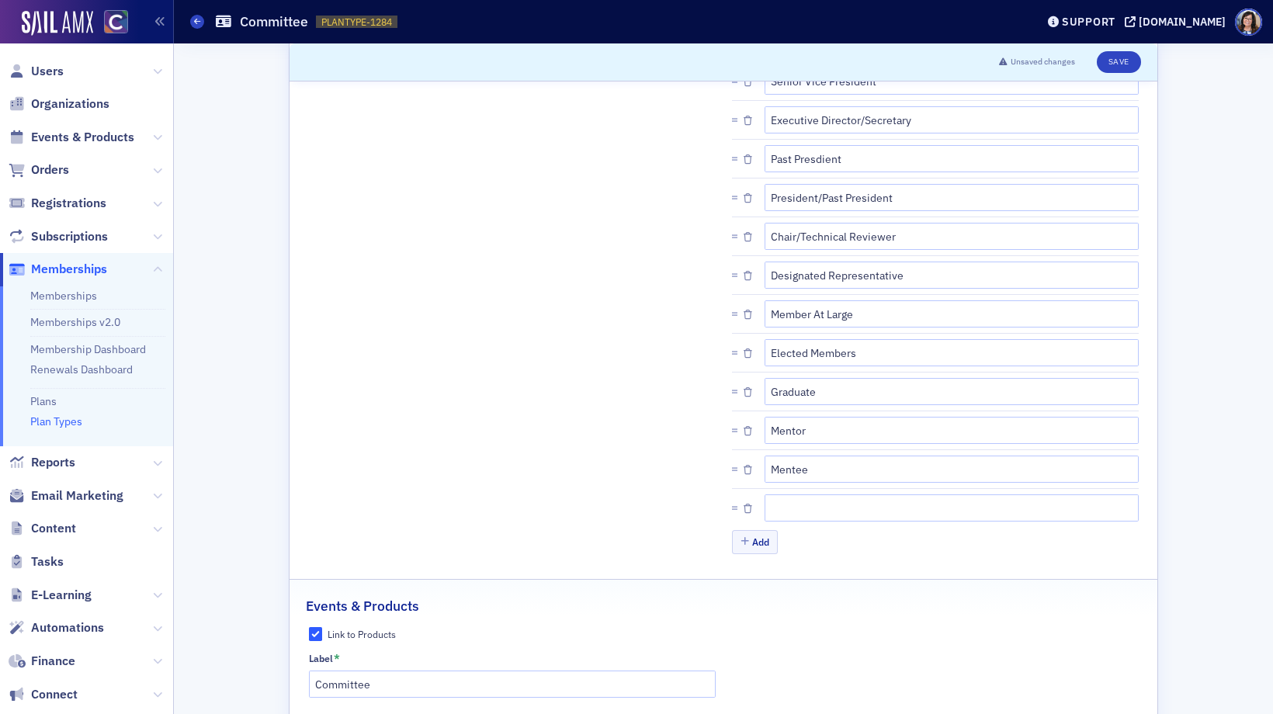
click at [802, 512] on input "text" at bounding box center [952, 508] width 374 height 27
type input "Member Champion"
click at [1120, 62] on button "Save" at bounding box center [1119, 62] width 44 height 22
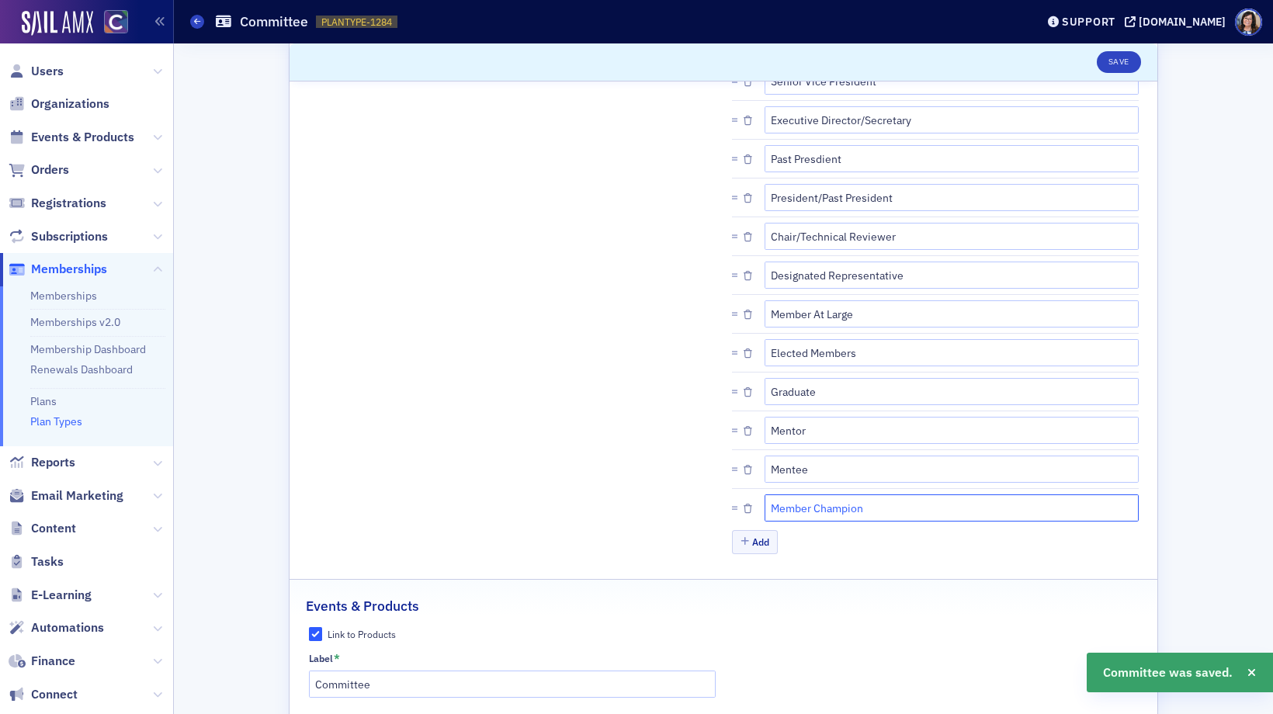
click at [821, 512] on input "Member Champion" at bounding box center [952, 508] width 374 height 27
click at [54, 63] on span "Users" at bounding box center [47, 71] width 33 height 17
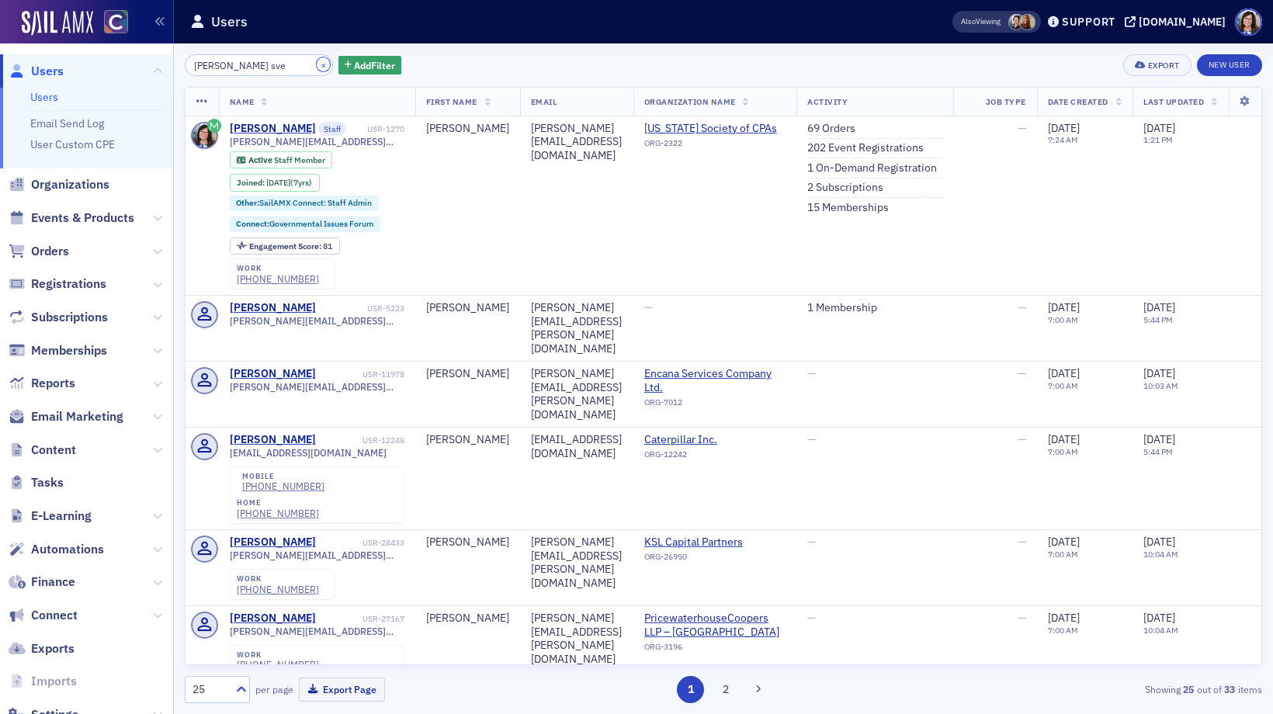
click at [317, 66] on button "×" at bounding box center [324, 64] width 14 height 14
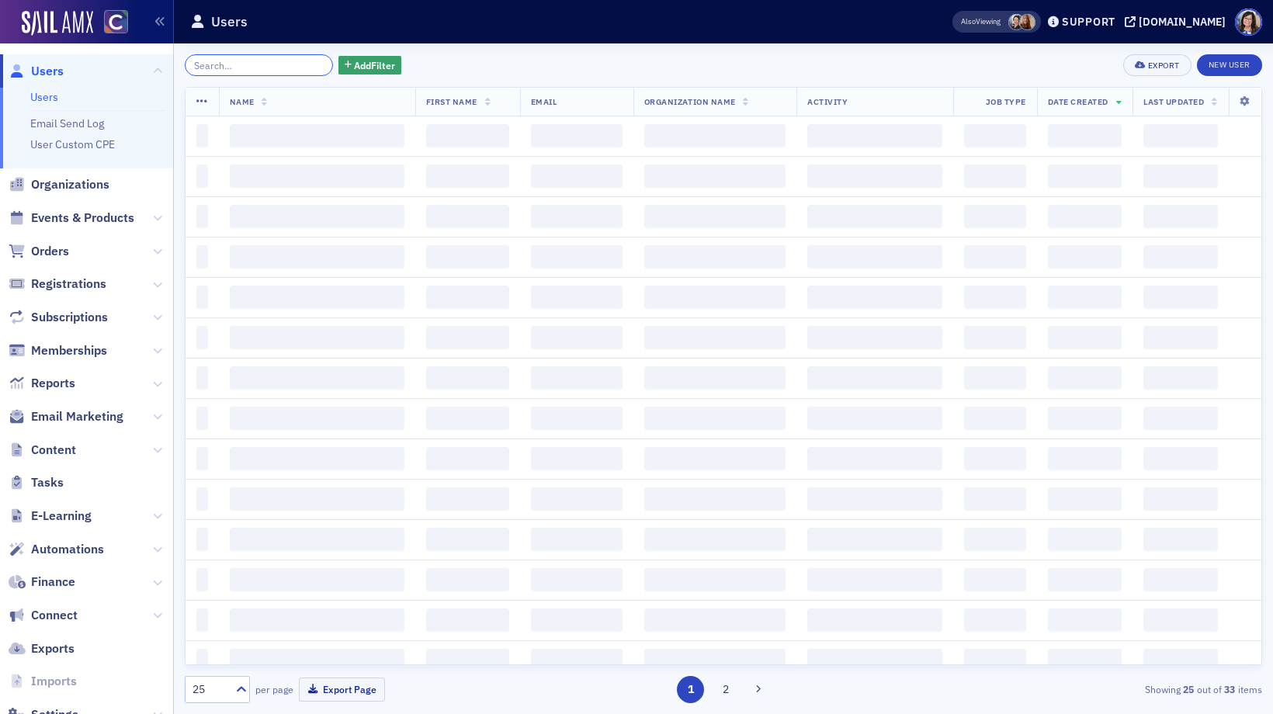
click at [286, 66] on input "search" at bounding box center [259, 65] width 148 height 22
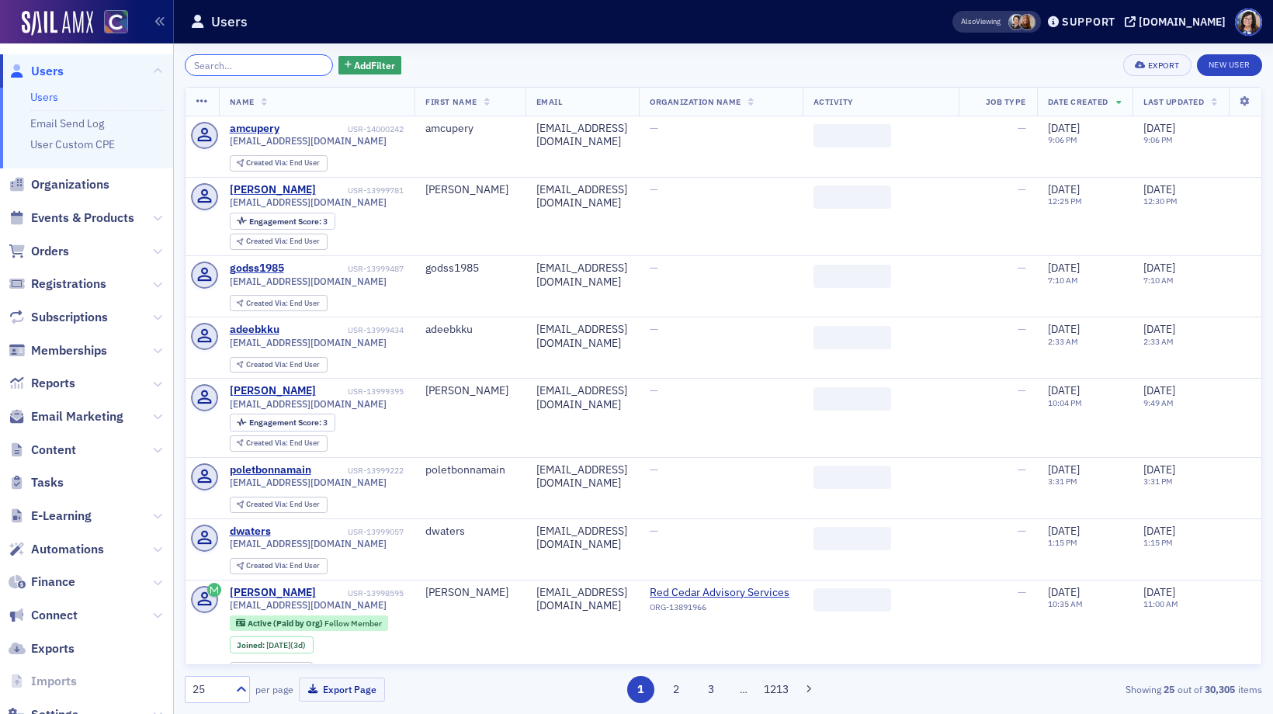
paste input "J Robbin"
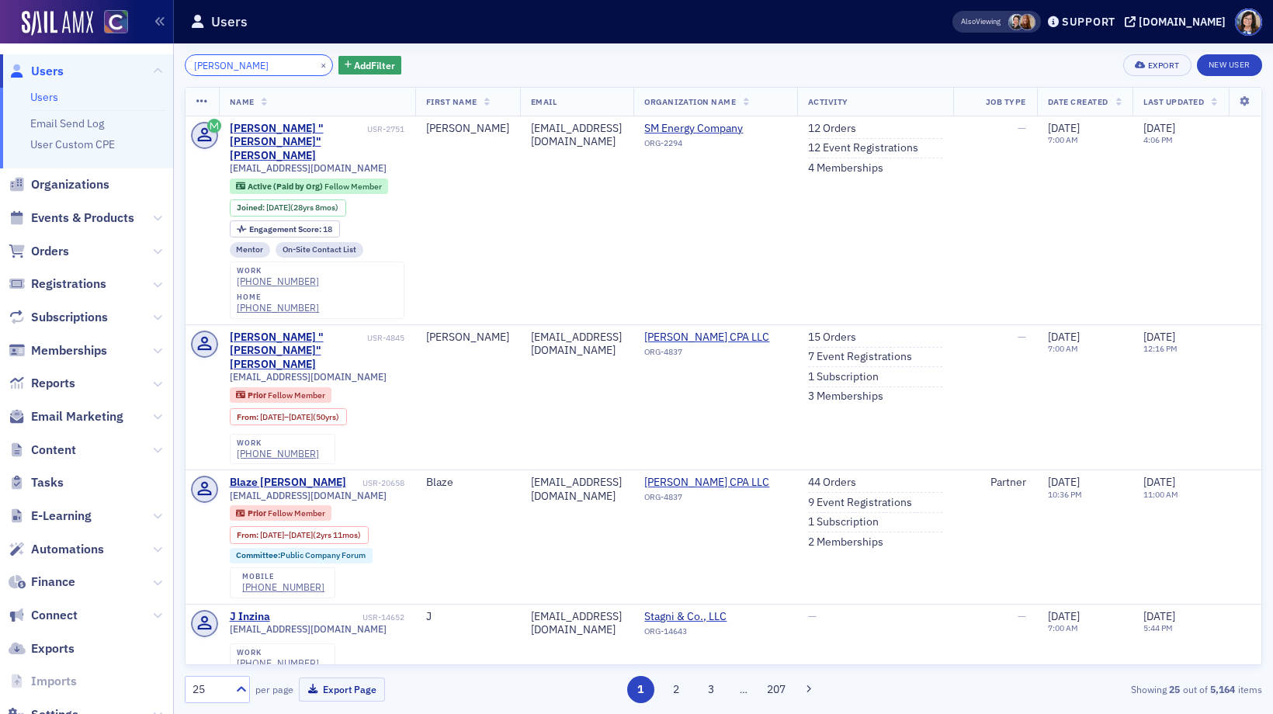
drag, startPoint x: 262, startPoint y: 64, endPoint x: 169, endPoint y: 58, distance: 92.6
click at [168, 59] on div "Users Users Email Send Log User Custom CPE Organizations Events & Products Orde…" at bounding box center [636, 357] width 1273 height 714
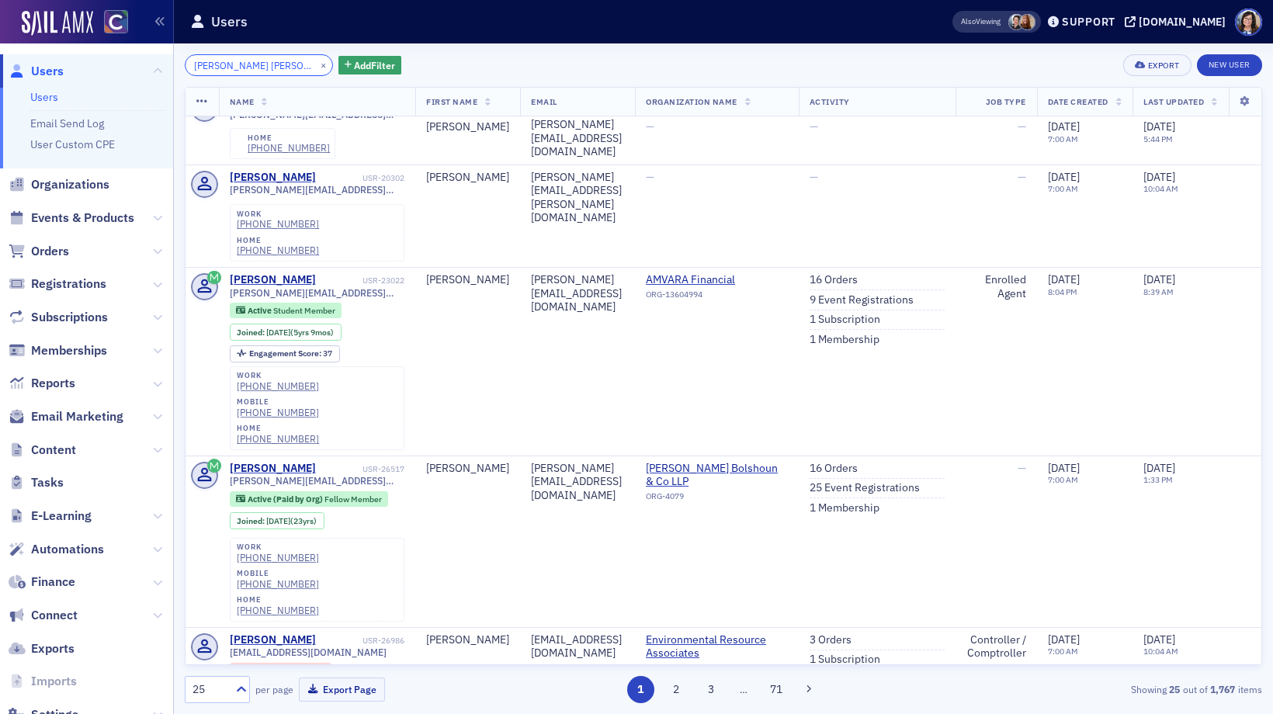
scroll to position [812, 0]
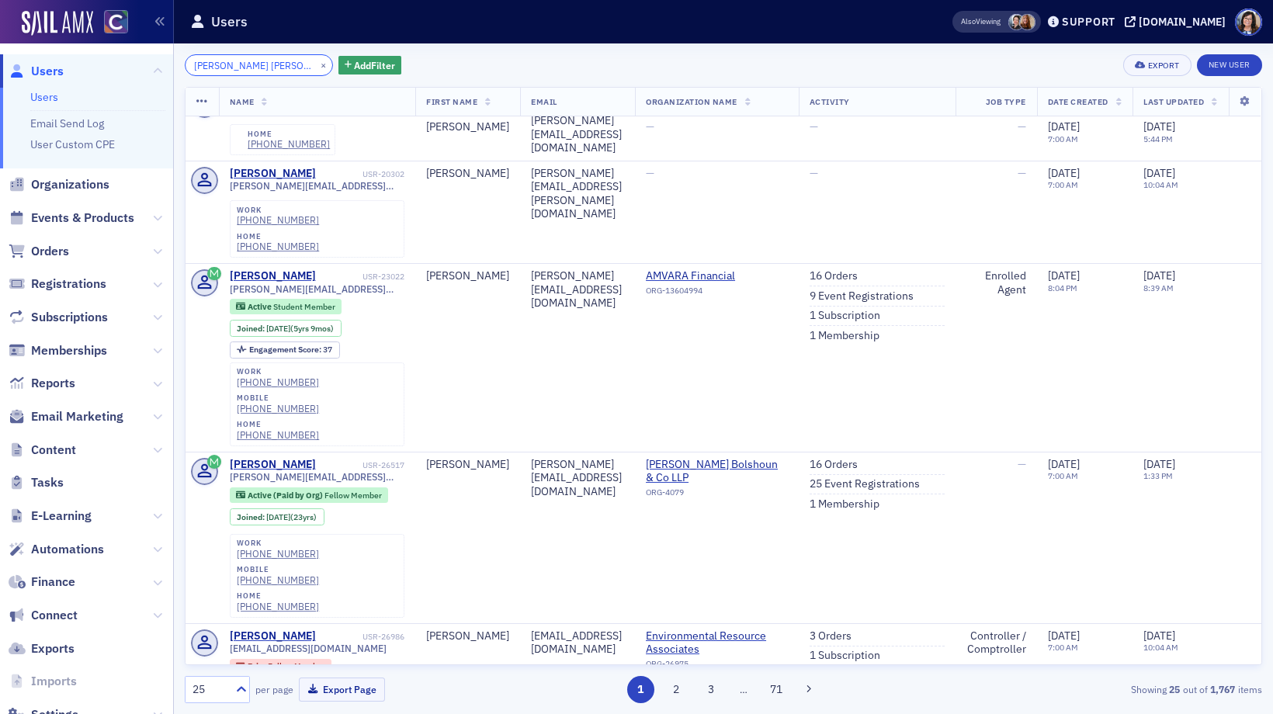
type input "amanda jo"
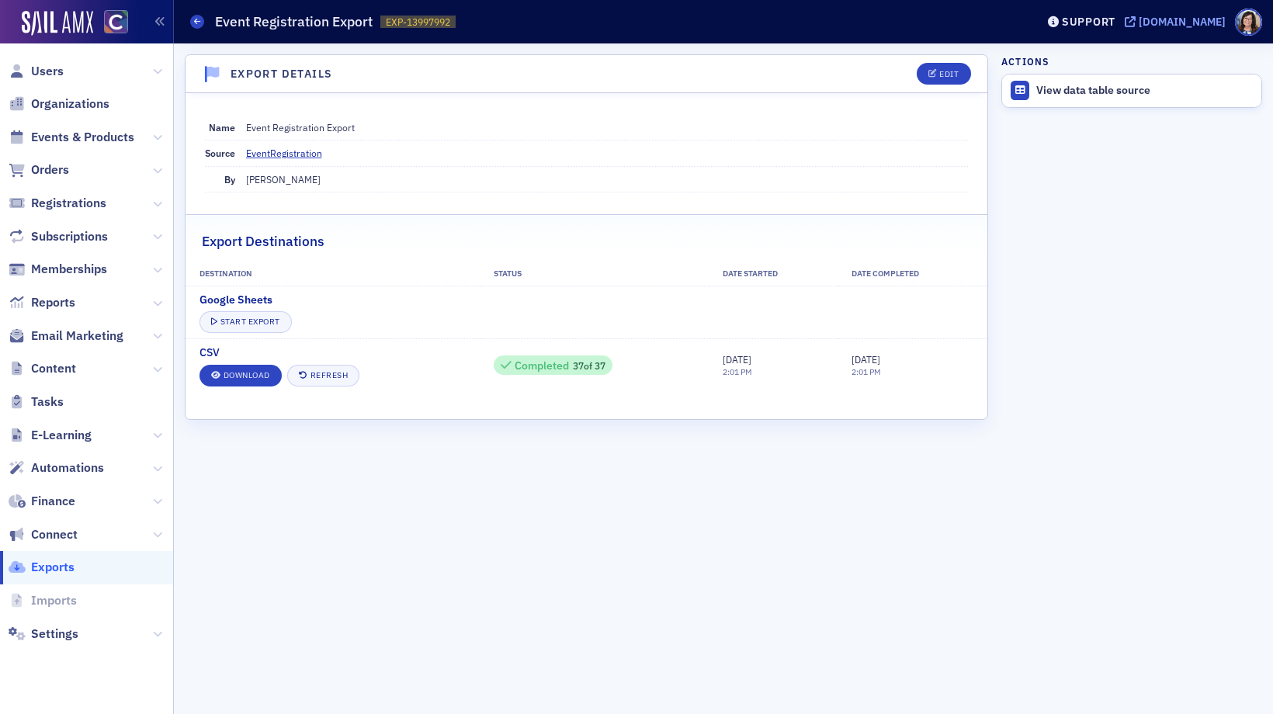
click at [1136, 20] on icon at bounding box center [1130, 21] width 11 height 11
